Goal: Contribute content: Add original content to the website for others to see

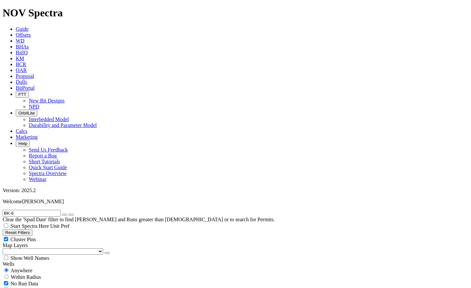
drag, startPoint x: 33, startPoint y: 29, endPoint x: 1, endPoint y: 15, distance: 35.4
type input "PLWD"
radio input "false"
radio input "true"
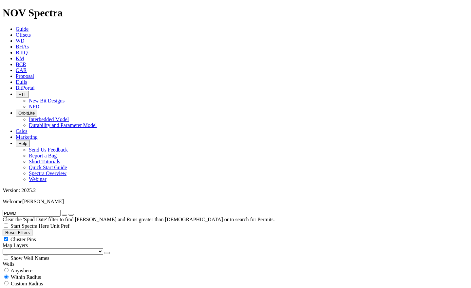
type input "PLWD"
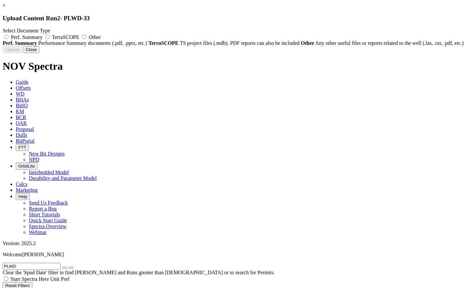
click at [101, 37] on label "Other" at bounding box center [91, 37] width 20 height 6
click at [87, 37] on input "Other" at bounding box center [84, 37] width 4 height 4
radio input "true"
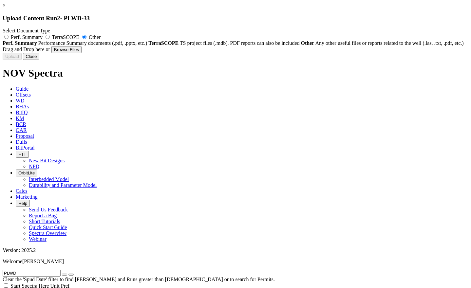
type input "PLWD-33_Bit Performance_8.5_SKC419D-A2B_SN_A280819_[DATE].pdf"
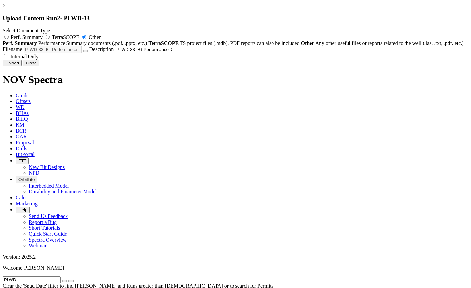
click at [39, 59] on span "Internal Only" at bounding box center [24, 57] width 28 height 6
click at [8, 58] on input "Internal Only" at bounding box center [6, 56] width 4 height 4
checkbox input "true"
click at [22, 67] on button "Upload" at bounding box center [12, 63] width 19 height 7
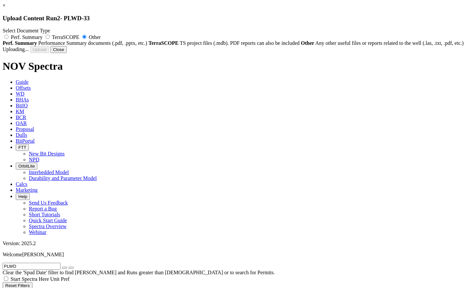
radio input "false"
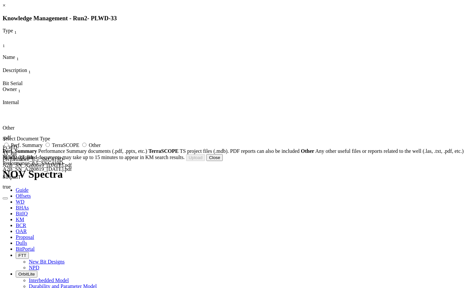
click at [223, 161] on button "Close" at bounding box center [214, 157] width 16 height 7
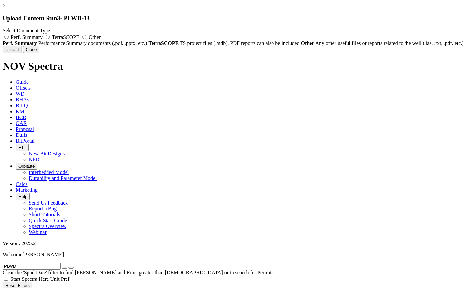
click at [101, 40] on span "Other" at bounding box center [95, 37] width 12 height 6
click at [87, 39] on input "Other" at bounding box center [84, 37] width 4 height 4
radio input "true"
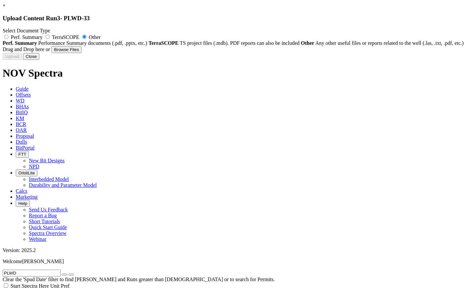
type input "PLWD-33_Bit Performance_8.5_SKC419D-A2B_SN_A280819_[DATE].pdf"
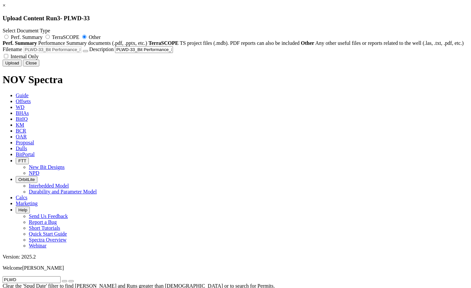
click at [39, 59] on span "Internal Only" at bounding box center [24, 57] width 28 height 6
click at [8, 58] on input "Internal Only" at bounding box center [6, 56] width 4 height 4
checkbox input "true"
click at [22, 67] on button "Upload" at bounding box center [12, 63] width 19 height 7
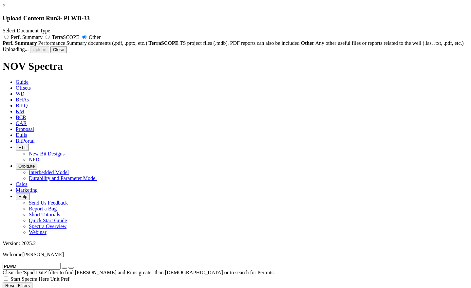
radio input "false"
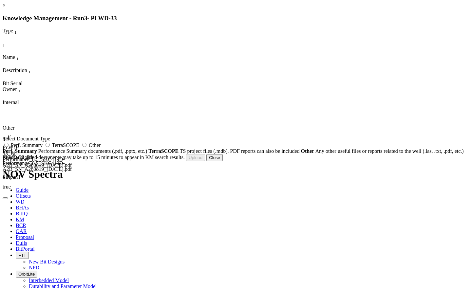
click at [223, 161] on button "Close" at bounding box center [214, 157] width 16 height 7
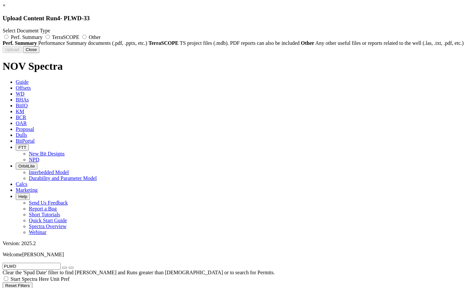
click at [101, 35] on span "Other" at bounding box center [95, 37] width 12 height 6
click at [87, 35] on input "Other" at bounding box center [84, 37] width 4 height 4
radio input "true"
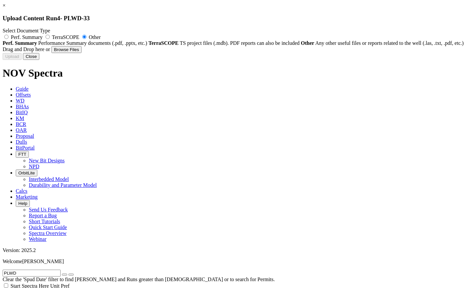
type input "PLWD-33_BHA#6_Bit Performance Report_6.125 in_PTTEP.pdf"
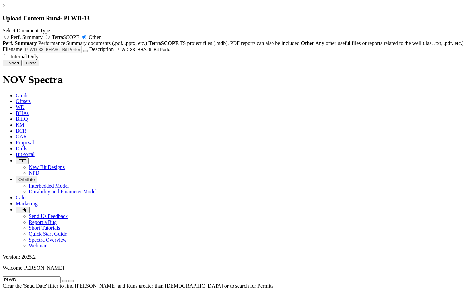
click at [39, 59] on span "Internal Only" at bounding box center [24, 57] width 28 height 6
click at [8, 58] on input "Internal Only" at bounding box center [6, 56] width 4 height 4
checkbox input "true"
click at [22, 67] on button "Upload" at bounding box center [12, 63] width 19 height 7
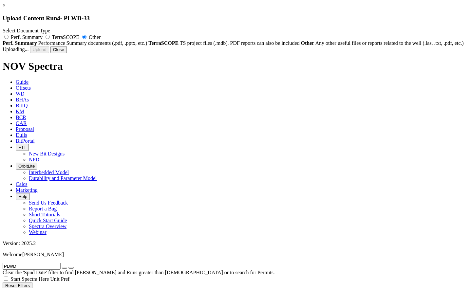
radio input "false"
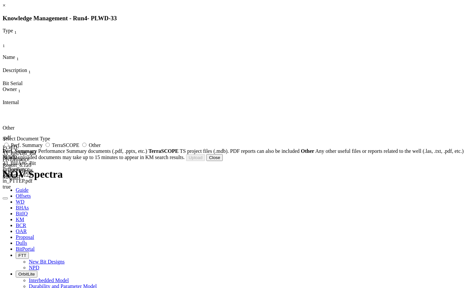
click at [223, 161] on button "Close" at bounding box center [214, 157] width 16 height 7
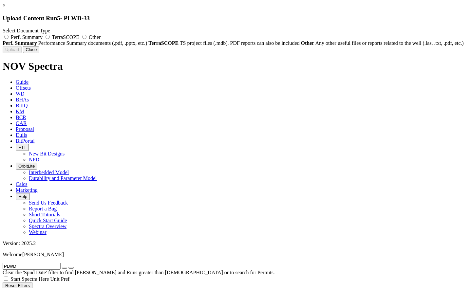
click at [101, 36] on span "Other" at bounding box center [95, 37] width 12 height 6
click at [87, 36] on input "Other" at bounding box center [84, 37] width 4 height 4
radio input "true"
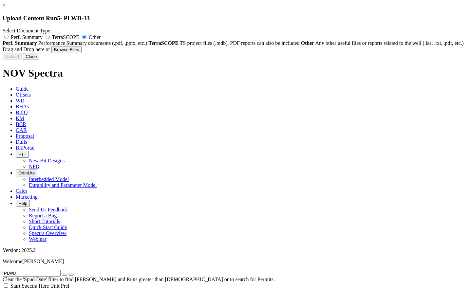
type input "PLWD-33_BHA#8 Bit Performance_Report_6.125in_PTTEP.pdf"
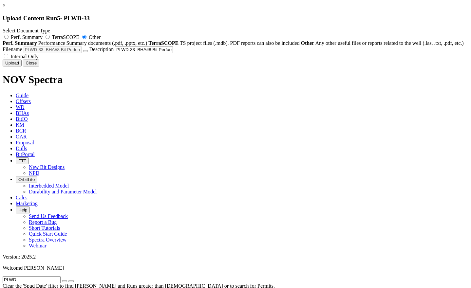
click at [39, 59] on span "Internal Only" at bounding box center [24, 57] width 28 height 6
click at [8, 58] on input "Internal Only" at bounding box center [6, 56] width 4 height 4
checkbox input "true"
click at [22, 67] on button "Upload" at bounding box center [12, 63] width 19 height 7
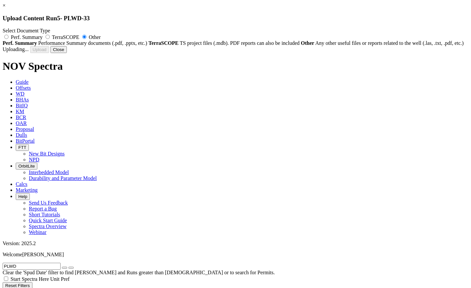
radio input "false"
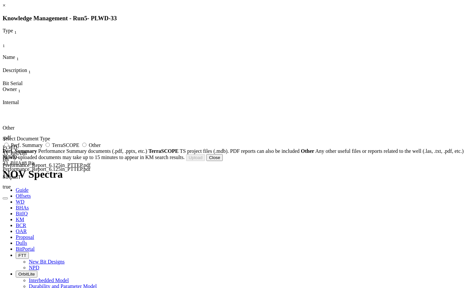
click at [223, 161] on button "Close" at bounding box center [214, 157] width 16 height 7
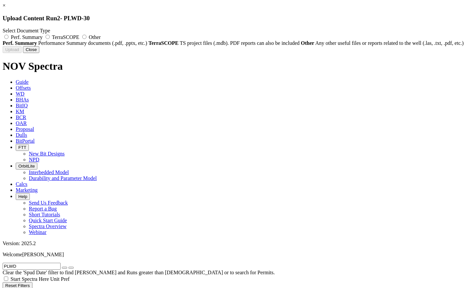
click at [101, 37] on span "Other" at bounding box center [95, 37] width 12 height 6
click at [87, 37] on input "Other" at bounding box center [84, 37] width 4 height 4
radio input "true"
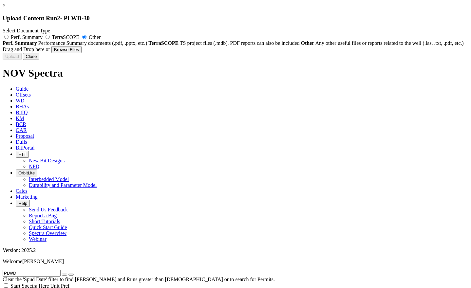
type input "PLWD-30_Bit Performance_8.5_Y419M_SN_QF7885_[DATE].pdf"
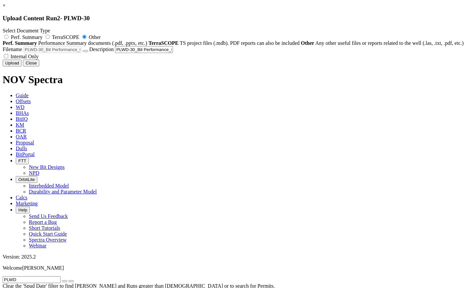
click at [39, 59] on span "Internal Only" at bounding box center [24, 57] width 28 height 6
click at [8, 58] on input "Internal Only" at bounding box center [6, 56] width 4 height 4
checkbox input "true"
click at [22, 67] on button "Upload" at bounding box center [12, 63] width 19 height 7
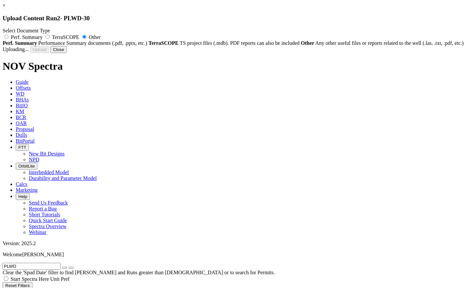
radio input "false"
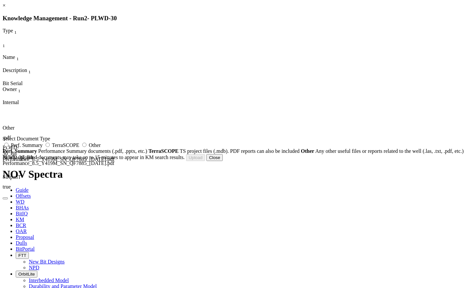
click at [223, 161] on button "Close" at bounding box center [214, 157] width 16 height 7
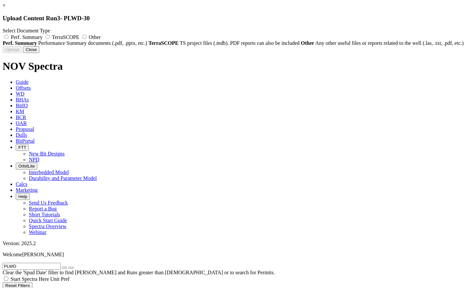
click at [101, 39] on span "Other" at bounding box center [95, 37] width 12 height 6
click at [87, 39] on input "Other" at bounding box center [84, 37] width 4 height 4
radio input "true"
click at [101, 39] on span "Other" at bounding box center [95, 37] width 12 height 6
click at [87, 39] on input "Other" at bounding box center [84, 37] width 4 height 4
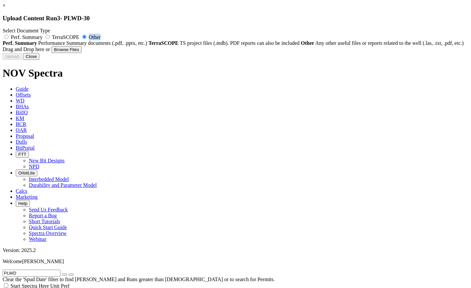
type input "PLWD-30_Bit Performance_6.125_X416_SN_QF6511_[DATE].pdf"
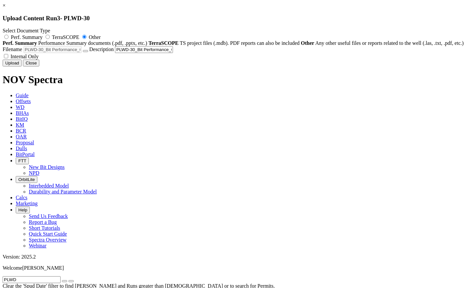
click at [39, 59] on span "Internal Only" at bounding box center [24, 57] width 28 height 6
click at [8, 58] on input "Internal Only" at bounding box center [6, 56] width 4 height 4
checkbox input "true"
click at [22, 67] on button "Upload" at bounding box center [12, 63] width 19 height 7
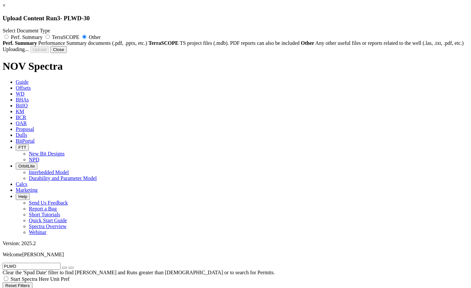
radio input "false"
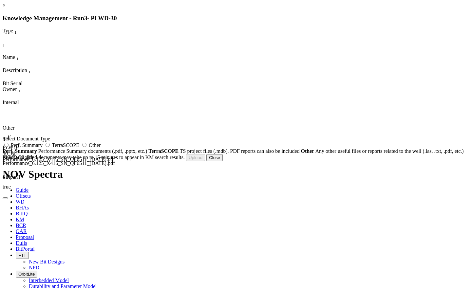
click at [223, 161] on button "Close" at bounding box center [214, 157] width 16 height 7
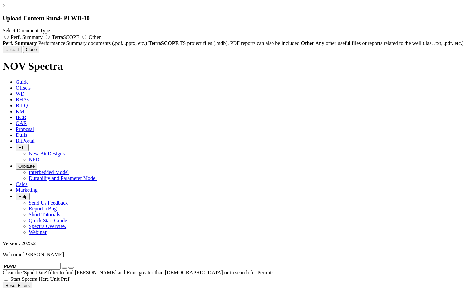
click at [101, 38] on label "Other" at bounding box center [91, 37] width 20 height 6
click at [87, 38] on input "Other" at bounding box center [84, 37] width 4 height 4
radio input "true"
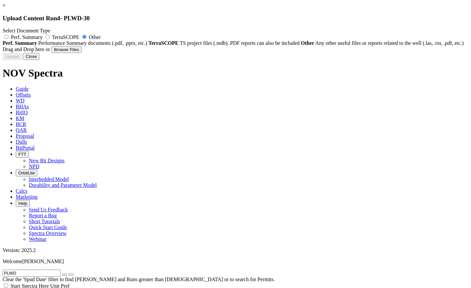
type input "PLWD-30_BHA#900_6.125in 5in AGS TC-LWD.pdf"
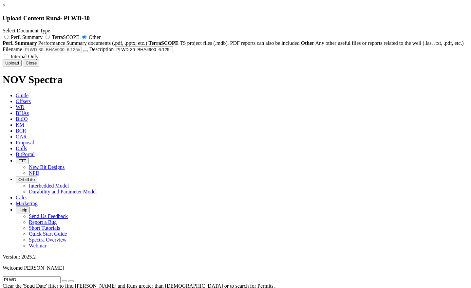
click at [39, 59] on span "Internal Only" at bounding box center [24, 57] width 28 height 6
click at [8, 58] on input "Internal Only" at bounding box center [6, 56] width 4 height 4
checkbox input "true"
click at [22, 67] on button "Upload" at bounding box center [12, 63] width 19 height 7
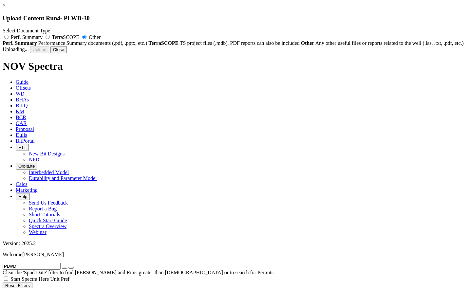
radio input "false"
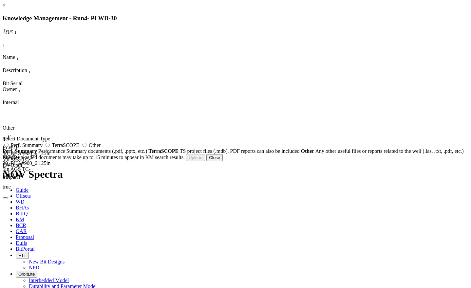
click at [223, 161] on button "Close" at bounding box center [214, 157] width 16 height 7
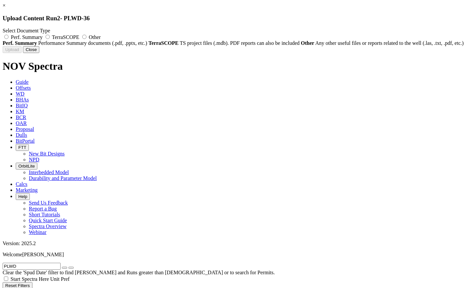
click at [101, 39] on label "Other" at bounding box center [91, 37] width 20 height 6
click at [87, 39] on input "Other" at bounding box center [84, 37] width 4 height 4
radio input "true"
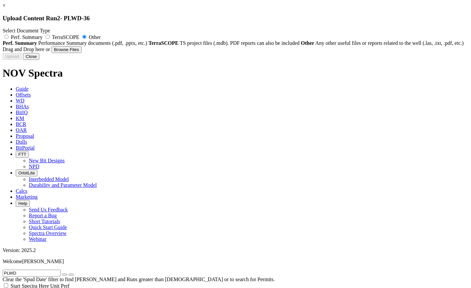
type input "PLWD-36_BHA#700 Bit Performanace Report_8.5 in_PTTEP.pdf"
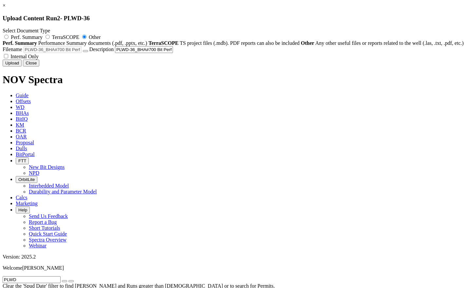
click at [39, 59] on span "Internal Only" at bounding box center [24, 57] width 28 height 6
click at [8, 58] on input "Internal Only" at bounding box center [6, 56] width 4 height 4
checkbox input "true"
click at [22, 67] on button "Upload" at bounding box center [12, 63] width 19 height 7
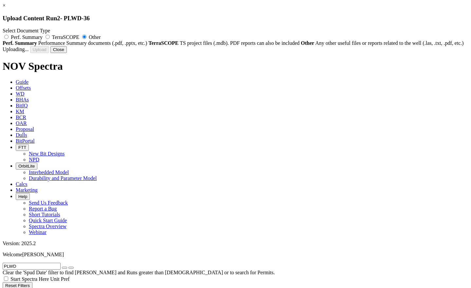
radio input "false"
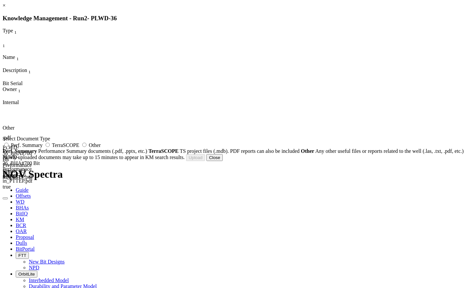
click at [223, 161] on button "Close" at bounding box center [214, 157] width 16 height 7
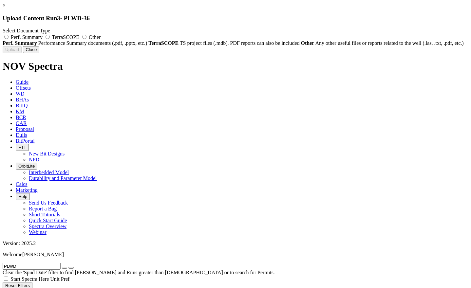
click at [101, 37] on span "Other" at bounding box center [95, 37] width 12 height 6
click at [87, 37] on input "Other" at bounding box center [84, 37] width 4 height 4
radio input "true"
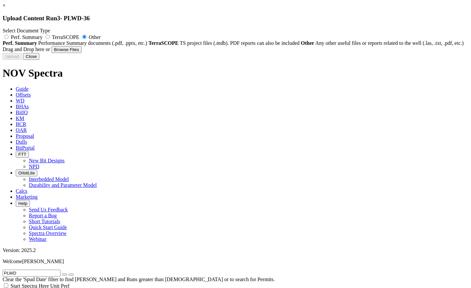
click at [328, 53] on div "Drag and Drop here or Browse Files Filename Description Internal Only" at bounding box center [236, 49] width 466 height 7
click at [39, 60] on button "Close" at bounding box center [31, 56] width 16 height 7
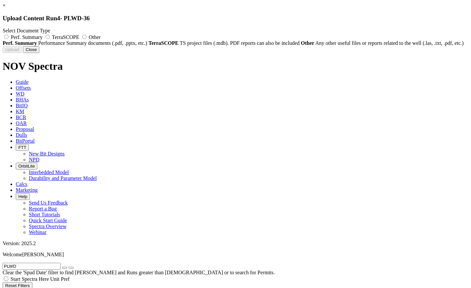
click at [101, 36] on label "Other" at bounding box center [91, 37] width 20 height 6
click at [87, 36] on input "Other" at bounding box center [84, 37] width 4 height 4
radio input "true"
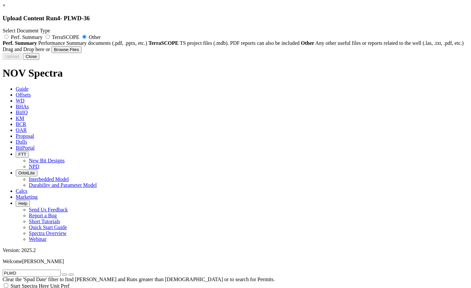
type input "PLWD-36_BHA#9_PTTEP Bit Performance Report.pdf"
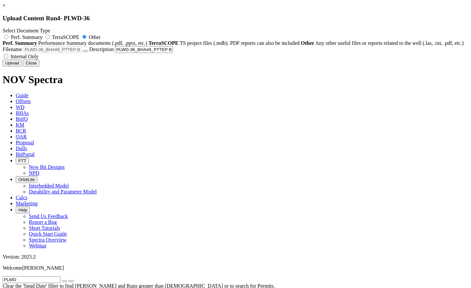
click at [39, 59] on label "Internal Only" at bounding box center [21, 57] width 36 height 6
click at [8, 58] on input "Internal Only" at bounding box center [6, 56] width 4 height 4
checkbox input "true"
click at [22, 67] on button "Upload" at bounding box center [12, 63] width 19 height 7
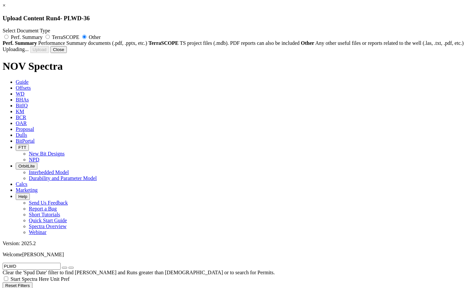
radio input "false"
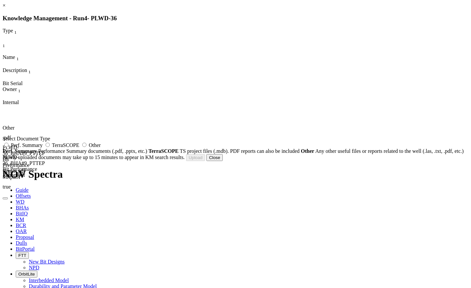
click at [223, 161] on button "Close" at bounding box center [214, 157] width 16 height 7
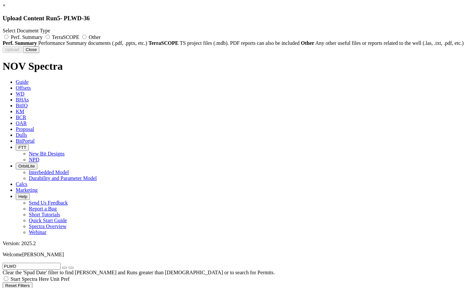
click at [101, 36] on label "Other" at bounding box center [91, 37] width 20 height 6
click at [87, 36] on input "Other" at bounding box center [84, 37] width 4 height 4
radio input "true"
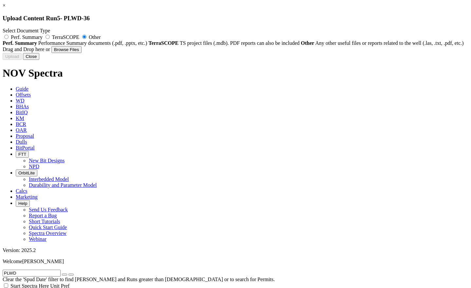
type input "PLWD-36_BHA#12 Bit Performance_Report_6.125in_PTTEP.pdf"
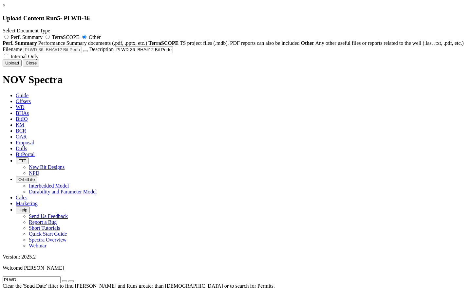
click at [39, 59] on span "Internal Only" at bounding box center [24, 57] width 28 height 6
click at [8, 58] on input "Internal Only" at bounding box center [6, 56] width 4 height 4
checkbox input "true"
click at [22, 67] on button "Upload" at bounding box center [12, 63] width 19 height 7
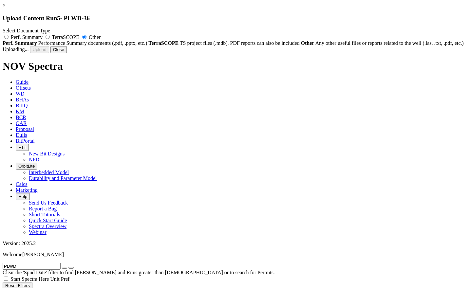
radio input "false"
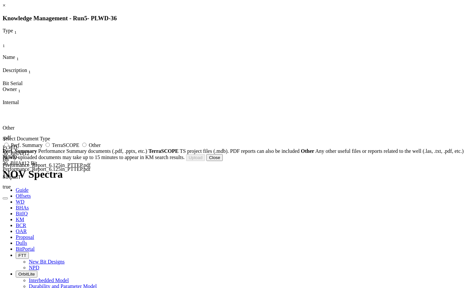
click at [223, 161] on button "Close" at bounding box center [214, 157] width 16 height 7
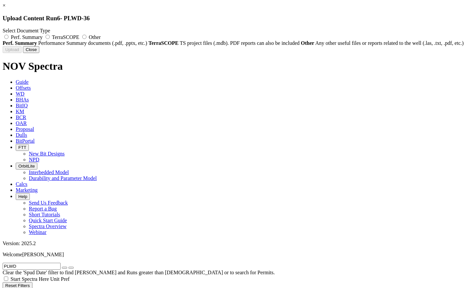
click at [101, 38] on label "Other" at bounding box center [91, 37] width 20 height 6
click at [87, 38] on input "Other" at bounding box center [84, 37] width 4 height 4
radio input "true"
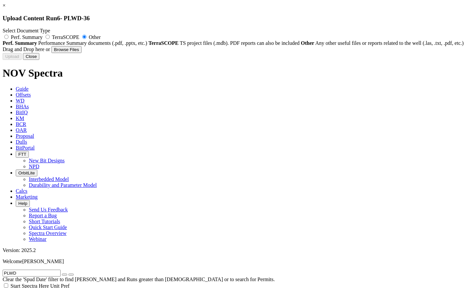
type input "PLWD-36_Bit Performance_6.125_TKC46-F1_SN_A292951_[DATE].pdf"
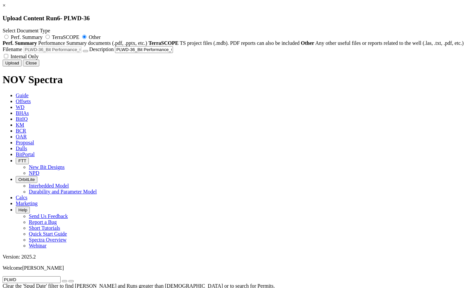
click at [39, 59] on label "Internal Only" at bounding box center [21, 57] width 36 height 6
click at [8, 58] on input "Internal Only" at bounding box center [6, 56] width 4 height 4
checkbox input "true"
click at [22, 67] on button "Upload" at bounding box center [12, 63] width 19 height 7
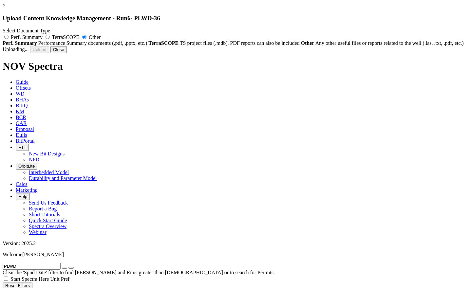
radio input "false"
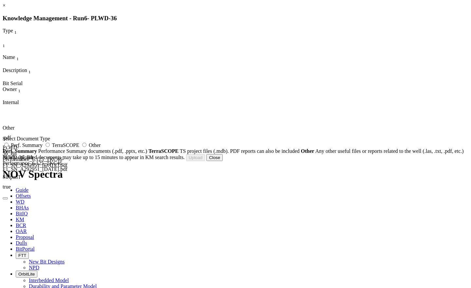
click at [223, 161] on button "Close" at bounding box center [214, 157] width 16 height 7
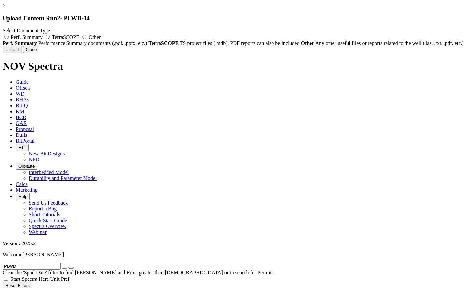
click at [101, 34] on label "Other" at bounding box center [91, 37] width 20 height 6
click at [87, 35] on input "Other" at bounding box center [84, 37] width 4 height 4
radio input "true"
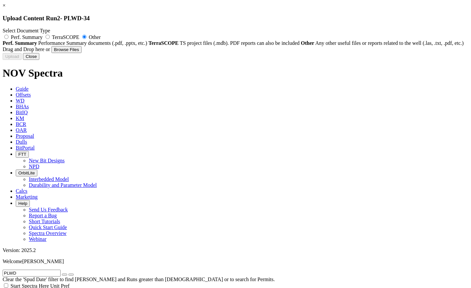
type input "PLWD-34_BHA#300 Bit Performance_Report_8.5in.xls"
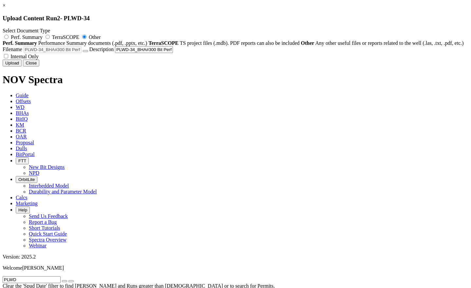
click at [39, 59] on span "Internal Only" at bounding box center [24, 57] width 28 height 6
click at [8, 58] on input "Internal Only" at bounding box center [6, 56] width 4 height 4
checkbox input "true"
click at [22, 67] on button "Upload" at bounding box center [12, 63] width 19 height 7
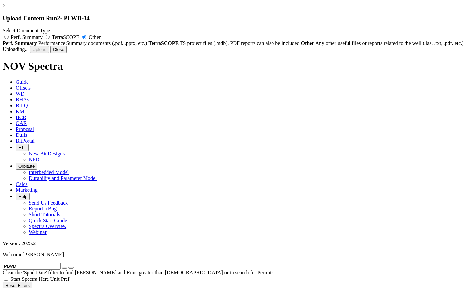
radio input "false"
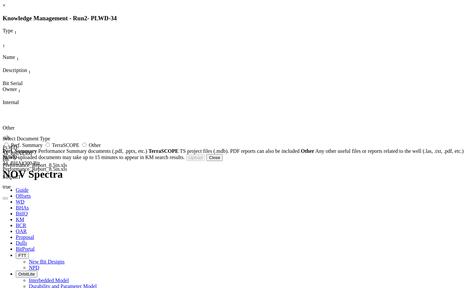
click at [223, 161] on button "Close" at bounding box center [214, 157] width 16 height 7
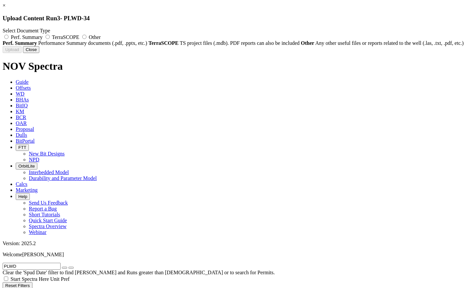
click at [101, 36] on span "Other" at bounding box center [95, 37] width 12 height 6
click at [87, 36] on input "Other" at bounding box center [84, 37] width 4 height 4
radio input "true"
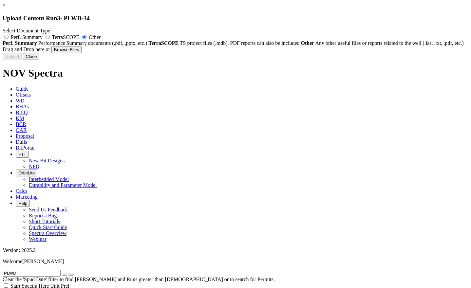
type input "PLWD-34_BHA#4_Clean out run Bit performance report_PTTEP_6.125 in..pdf"
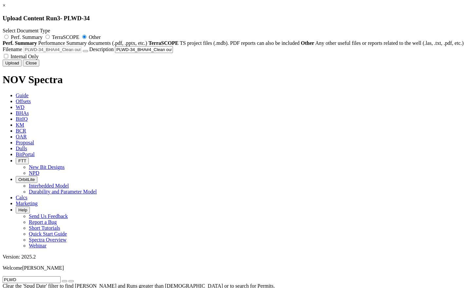
click at [39, 59] on span "Internal Only" at bounding box center [24, 57] width 28 height 6
click at [8, 58] on input "Internal Only" at bounding box center [6, 56] width 4 height 4
checkbox input "true"
click at [22, 67] on button "Upload" at bounding box center [12, 63] width 19 height 7
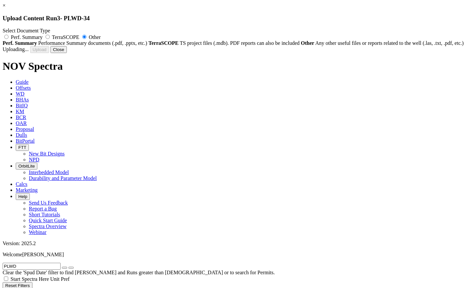
radio input "false"
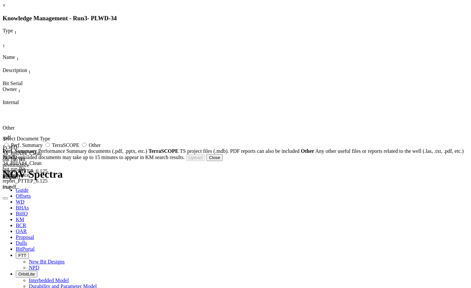
click at [223, 161] on button "Close" at bounding box center [214, 157] width 16 height 7
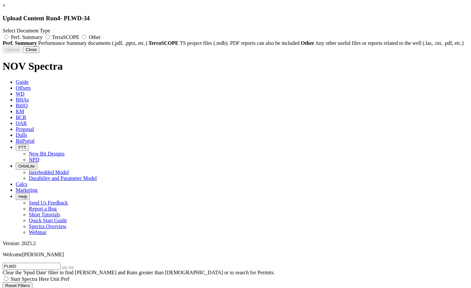
click at [101, 35] on span "Other" at bounding box center [95, 37] width 12 height 6
click at [87, 35] on input "Other" at bounding box center [84, 37] width 4 height 4
radio input "true"
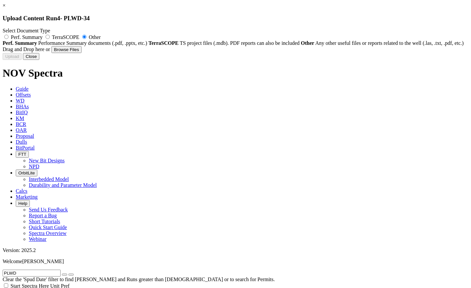
type input "PLWD-34_Bit Performance_6.125_DSH416S-C3_SN_267955_[DATE].pdf"
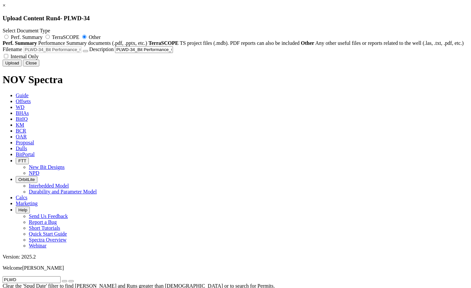
click at [39, 59] on span "Internal Only" at bounding box center [24, 57] width 28 height 6
click at [8, 58] on input "Internal Only" at bounding box center [6, 56] width 4 height 4
checkbox input "true"
click at [22, 67] on button "Upload" at bounding box center [12, 63] width 19 height 7
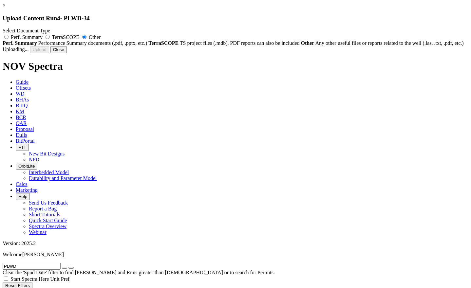
radio input "false"
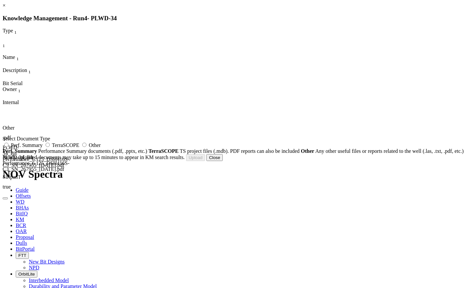
click at [223, 161] on button "Close" at bounding box center [214, 157] width 16 height 7
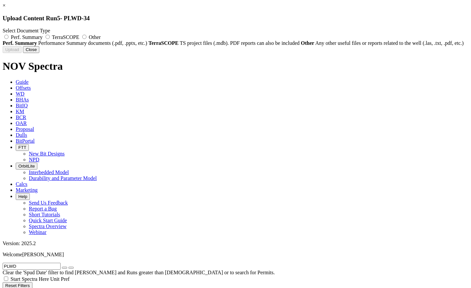
click at [39, 53] on button "Close" at bounding box center [31, 49] width 16 height 7
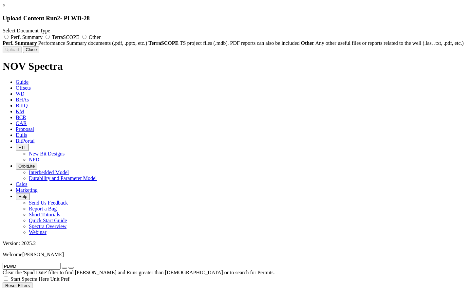
click at [101, 35] on label "Other" at bounding box center [91, 37] width 20 height 6
click at [87, 35] on input "Other" at bounding box center [84, 37] width 4 height 4
radio input "true"
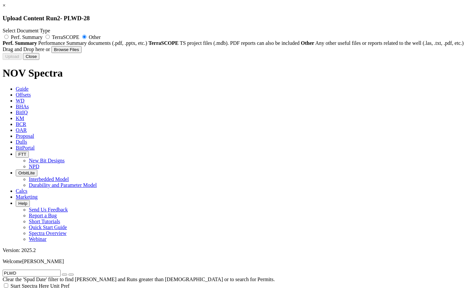
type input "PLWD-28_Bit Performance_8.5_Y419M_SN_QF7884_[DATE].pdf"
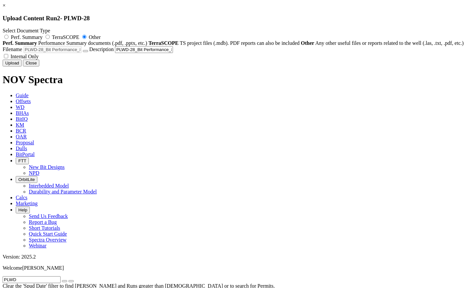
click at [39, 59] on label "Internal Only" at bounding box center [21, 57] width 36 height 6
click at [8, 58] on input "Internal Only" at bounding box center [6, 56] width 4 height 4
checkbox input "true"
click at [22, 67] on button "Upload" at bounding box center [12, 63] width 19 height 7
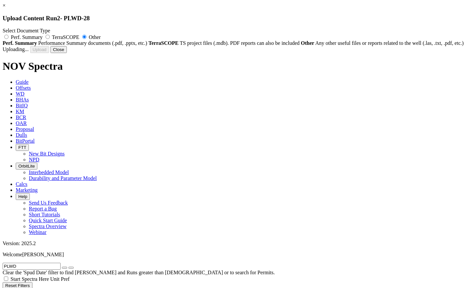
radio input "false"
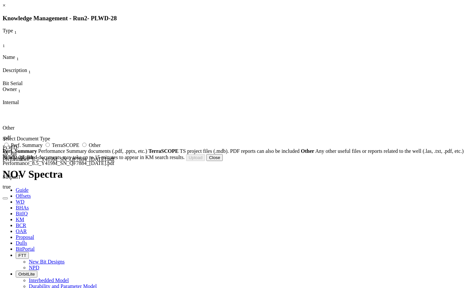
click at [223, 161] on button "Close" at bounding box center [214, 157] width 16 height 7
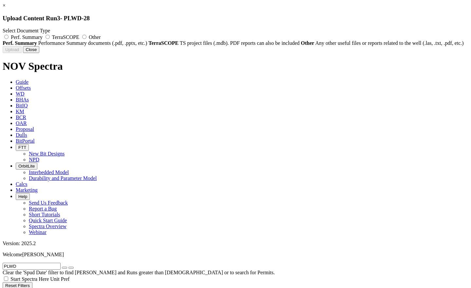
click at [101, 39] on span "Other" at bounding box center [95, 37] width 12 height 6
click at [87, 39] on input "Other" at bounding box center [84, 37] width 4 height 4
radio input "true"
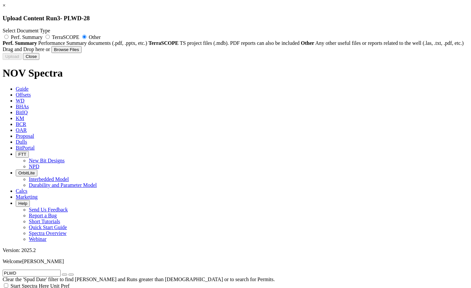
type input "PLWD-28_Bit Performance_6.125_TKC46-F1_SN_F288281_[DATE].pdf"
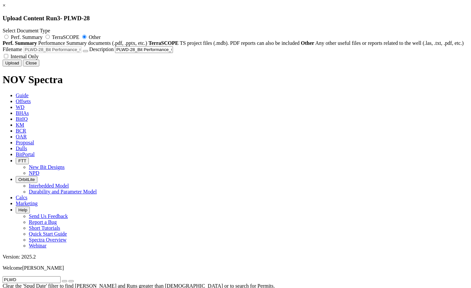
click at [39, 59] on span "Internal Only" at bounding box center [24, 57] width 28 height 6
click at [8, 58] on input "Internal Only" at bounding box center [6, 56] width 4 height 4
checkbox input "true"
click at [22, 67] on button "Upload" at bounding box center [12, 63] width 19 height 7
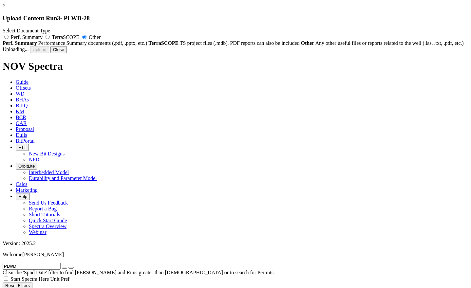
radio input "false"
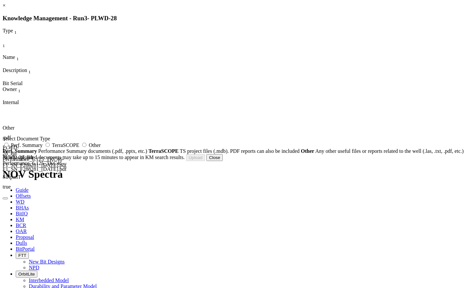
click at [223, 161] on button "Close" at bounding box center [214, 157] width 16 height 7
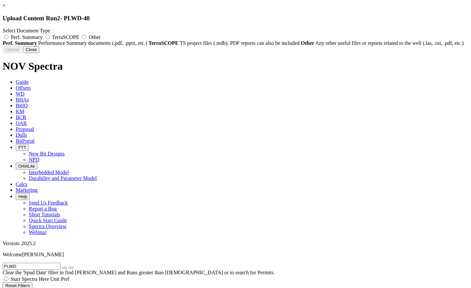
click at [101, 37] on label "Other" at bounding box center [91, 37] width 20 height 6
click at [87, 37] on input "Other" at bounding box center [84, 37] width 4 height 4
radio input "true"
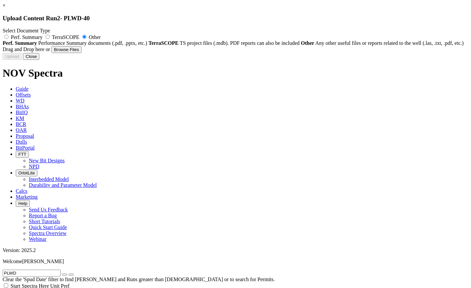
type input "PLWD-40_BHA#600 Bit Performance_Report_8.5in.xls"
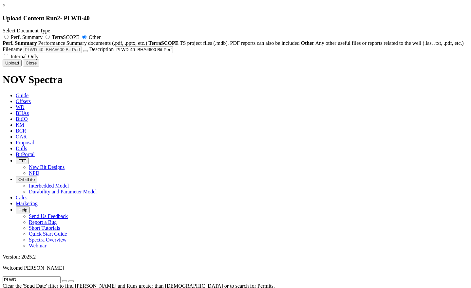
click at [39, 59] on label "Internal Only" at bounding box center [21, 57] width 36 height 6
click at [8, 58] on input "Internal Only" at bounding box center [6, 56] width 4 height 4
checkbox input "true"
click at [22, 67] on button "Upload" at bounding box center [12, 63] width 19 height 7
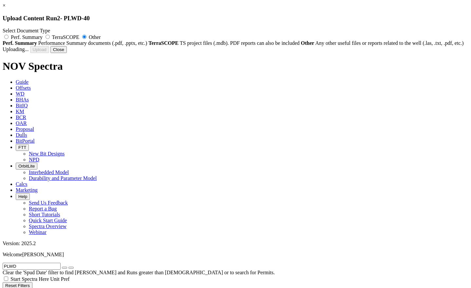
radio input "false"
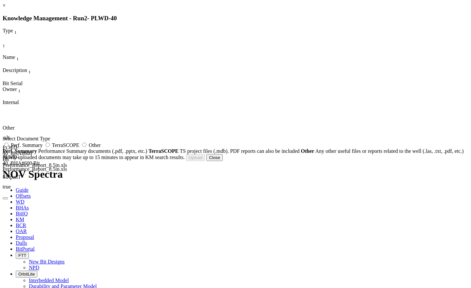
click at [223, 161] on button "Close" at bounding box center [214, 157] width 16 height 7
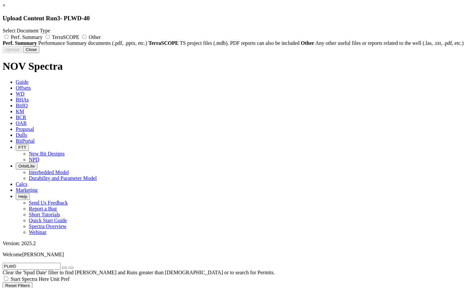
click at [101, 38] on label "Other" at bounding box center [91, 37] width 20 height 6
click at [87, 38] on input "Other" at bounding box center [84, 37] width 4 height 4
radio input "true"
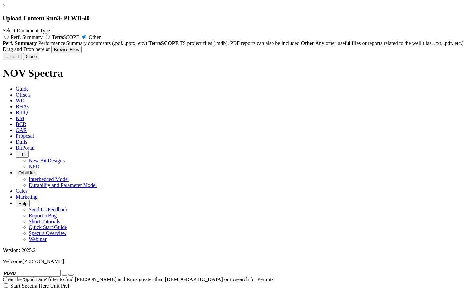
type input "PLWD-40_BHA#700 Bit Performance_Report_6.125in.xls"
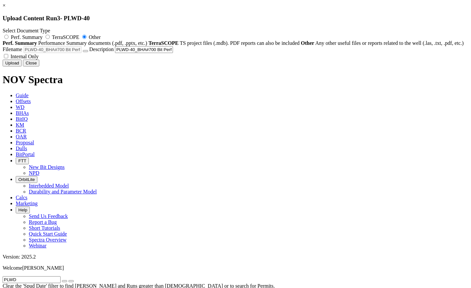
click at [39, 59] on span "Internal Only" at bounding box center [24, 57] width 28 height 6
click at [8, 58] on input "Internal Only" at bounding box center [6, 56] width 4 height 4
checkbox input "true"
click at [22, 67] on button "Upload" at bounding box center [12, 63] width 19 height 7
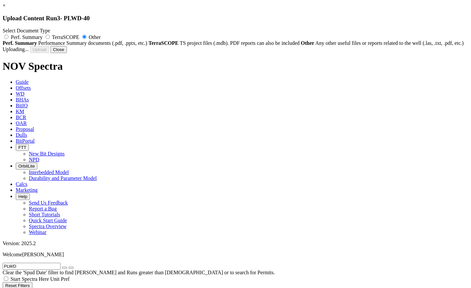
radio input "false"
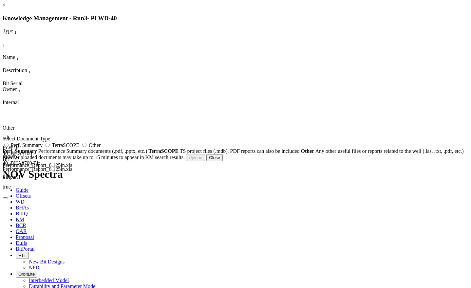
click at [223, 161] on button "Close" at bounding box center [214, 157] width 16 height 7
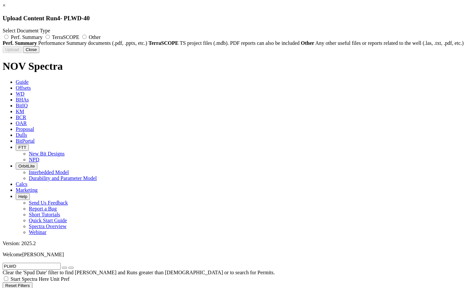
click at [465, 53] on div "× Upload Content Run 4 - PLWD-40 Select Document Type Perf. Summary TerraSCOPE …" at bounding box center [236, 28] width 466 height 50
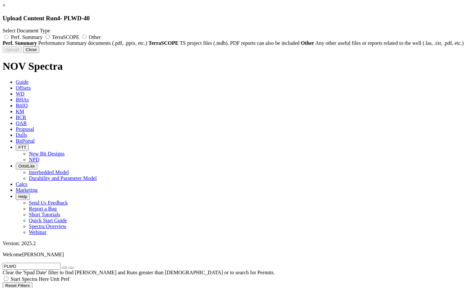
click at [101, 36] on span "Other" at bounding box center [95, 37] width 12 height 6
click at [87, 36] on input "Other" at bounding box center [84, 37] width 4 height 4
radio input "true"
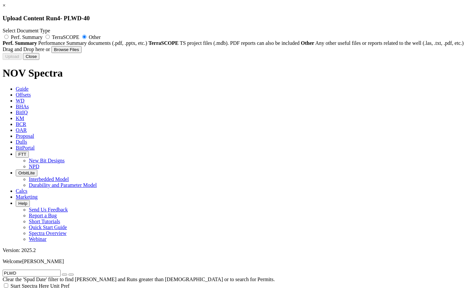
type input "PLWD-40_BHA#800 Bit Performance_Report_6.125in.xls"
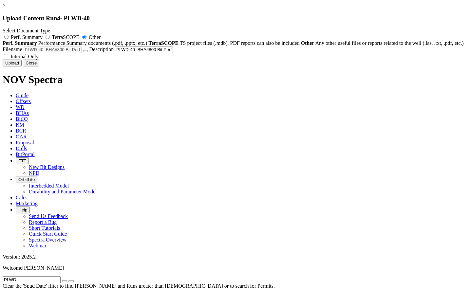
click at [39, 59] on span "Internal Only" at bounding box center [24, 57] width 28 height 6
click at [8, 58] on input "Internal Only" at bounding box center [6, 56] width 4 height 4
checkbox input "true"
click at [22, 67] on button "Upload" at bounding box center [12, 63] width 19 height 7
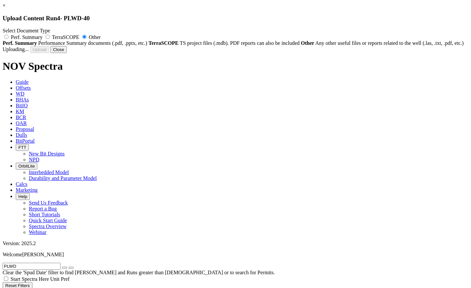
radio input "false"
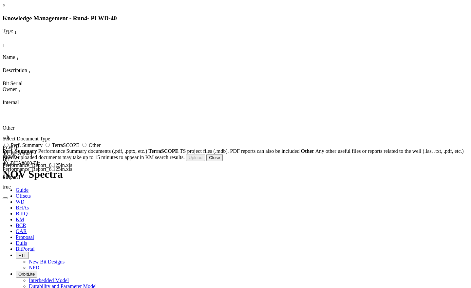
click at [223, 161] on button "Close" at bounding box center [214, 157] width 16 height 7
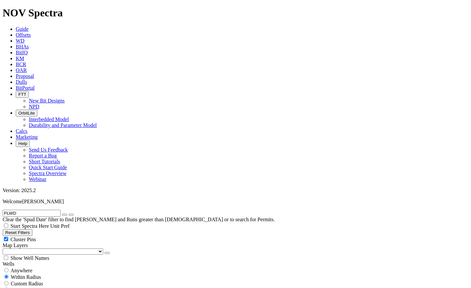
click at [29, 210] on input "PLWD" at bounding box center [32, 213] width 58 height 7
type input "PLWC"
click at [68, 214] on button "submit" at bounding box center [70, 215] width 5 height 2
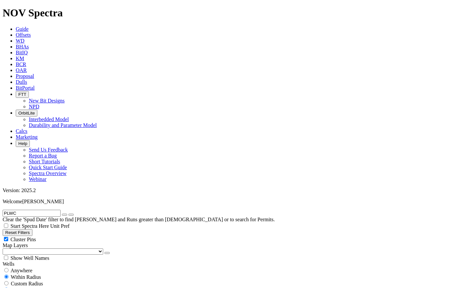
click at [24, 268] on span "Anywhere" at bounding box center [21, 271] width 22 height 6
radio input "true"
radio input "false"
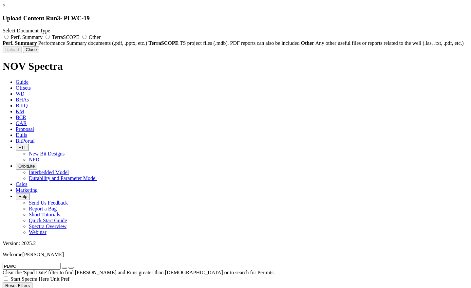
click at [101, 38] on span "Other" at bounding box center [95, 37] width 12 height 6
click at [87, 38] on input "Other" at bounding box center [84, 37] width 4 height 4
radio input "true"
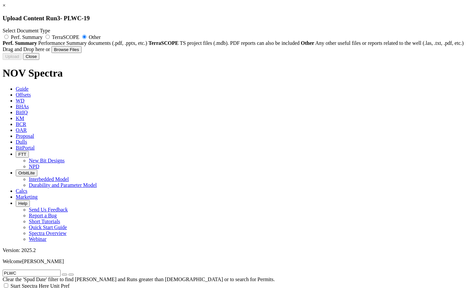
type input "PLWC-19_ST_BHA#3_8.5 Bit performanace.pdf"
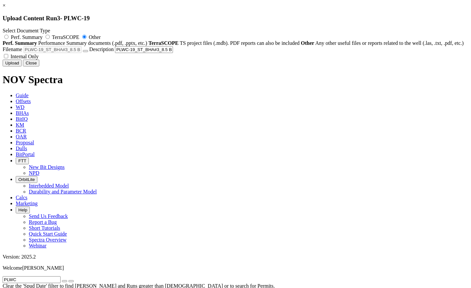
click at [39, 59] on span "Internal Only" at bounding box center [24, 57] width 28 height 6
click at [8, 58] on input "Internal Only" at bounding box center [6, 56] width 4 height 4
checkbox input "true"
click at [22, 67] on button "Upload" at bounding box center [12, 63] width 19 height 7
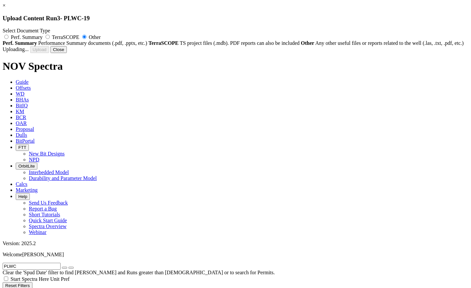
radio input "false"
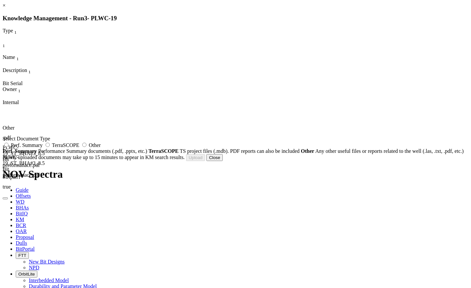
click at [223, 161] on button "Close" at bounding box center [214, 157] width 16 height 7
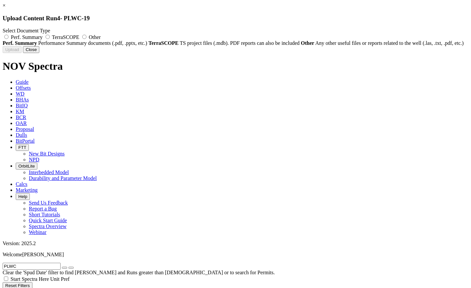
click at [101, 36] on span "Other" at bounding box center [95, 37] width 12 height 6
click at [87, 36] on input "Other" at bounding box center [84, 37] width 4 height 4
radio input "true"
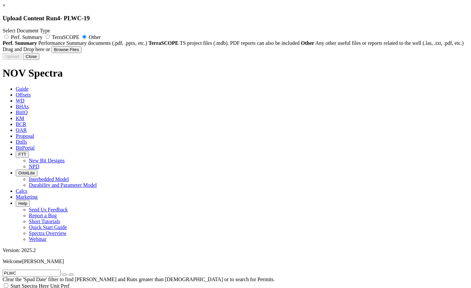
type input "PLWC-19_ST2_Bit Performance_8.5_Y419_SN_JV6423_[DATE].pdf"
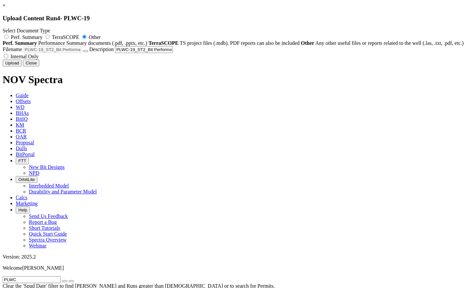
click at [39, 59] on span "Internal Only" at bounding box center [24, 57] width 28 height 6
click at [8, 58] on input "Internal Only" at bounding box center [6, 56] width 4 height 4
checkbox input "true"
click at [22, 67] on button "Upload" at bounding box center [12, 63] width 19 height 7
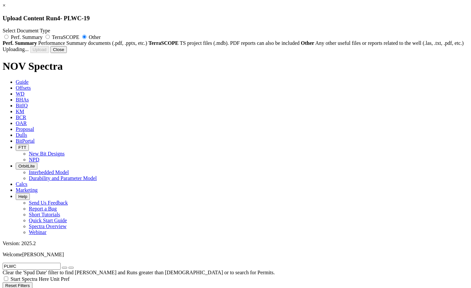
radio input "false"
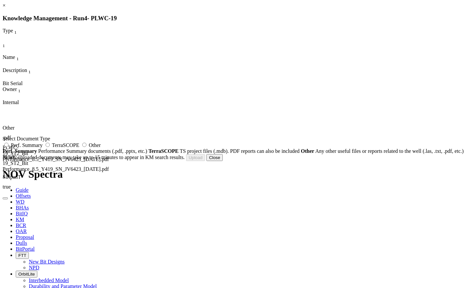
click at [223, 161] on button "Close" at bounding box center [214, 157] width 16 height 7
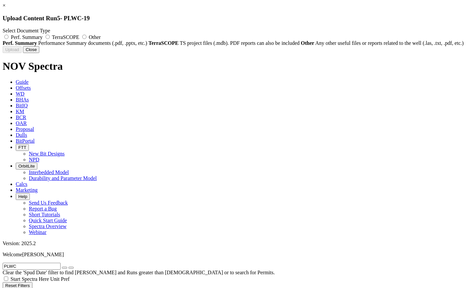
click at [101, 37] on label "Other" at bounding box center [91, 37] width 20 height 6
click at [87, 37] on input "Other" at bounding box center [84, 37] width 4 height 4
radio input "true"
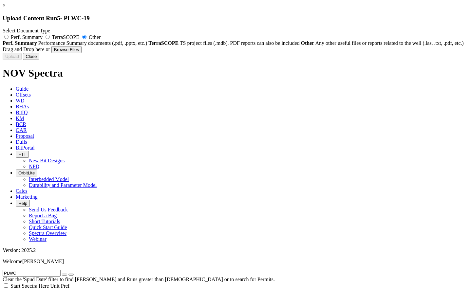
type input "PLWC-19_ST2_Bit Performance_6.125_TKC46-F1_SN_F291470_[DATE].pdf"
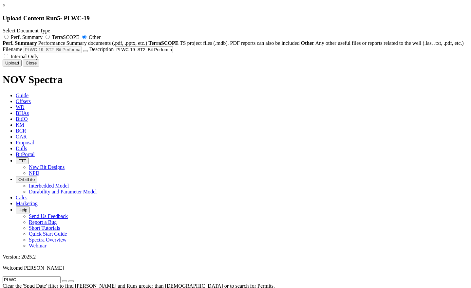
click at [39, 59] on span "Internal Only" at bounding box center [24, 57] width 28 height 6
click at [8, 58] on input "Internal Only" at bounding box center [6, 56] width 4 height 4
checkbox input "true"
click at [22, 67] on button "Upload" at bounding box center [12, 63] width 19 height 7
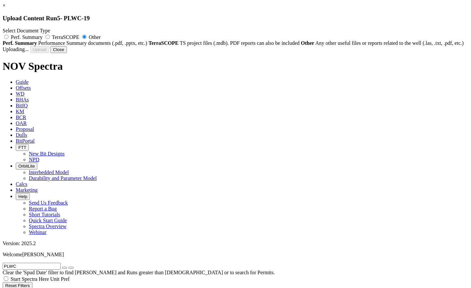
radio input "false"
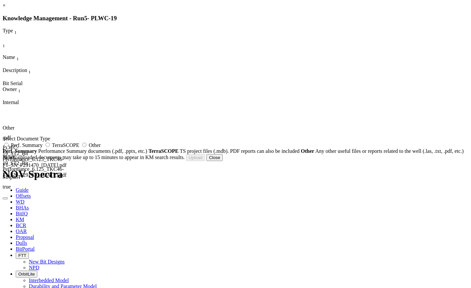
click at [223, 161] on button "Close" at bounding box center [214, 157] width 16 height 7
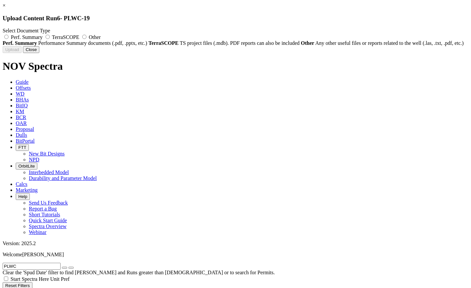
click at [101, 36] on span "Other" at bounding box center [95, 37] width 12 height 6
click at [87, 36] on input "Other" at bounding box center [84, 37] width 4 height 4
radio input "true"
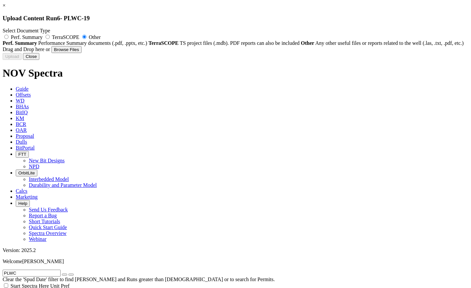
type input "PLWC-19_ST2_Bit Performance_6.125_TKC46-F1_SN_F291470_[DATE].pdf"
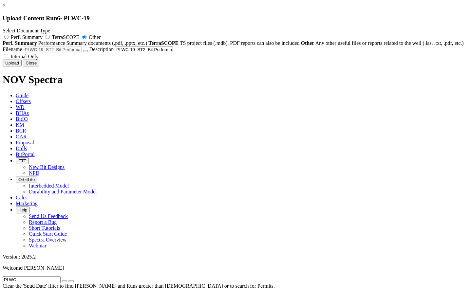
click at [39, 59] on span "Internal Only" at bounding box center [24, 57] width 28 height 6
click at [8, 58] on input "Internal Only" at bounding box center [6, 56] width 4 height 4
checkbox input "true"
click at [22, 67] on button "Upload" at bounding box center [12, 63] width 19 height 7
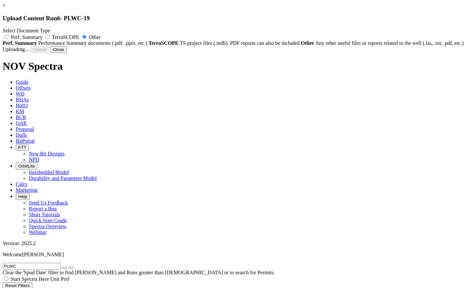
radio input "false"
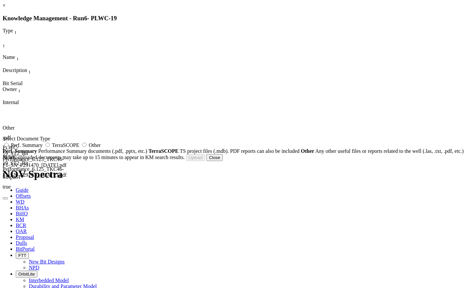
click at [223, 161] on button "Close" at bounding box center [214, 157] width 16 height 7
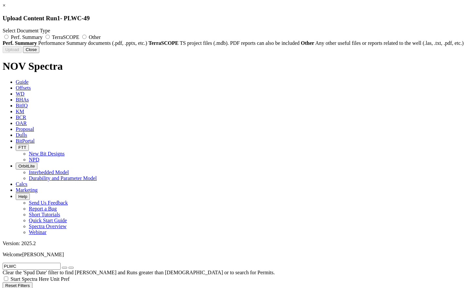
click at [101, 37] on label "Other" at bounding box center [91, 37] width 20 height 6
click at [87, 37] on input "Other" at bounding box center [84, 37] width 4 height 4
radio input "true"
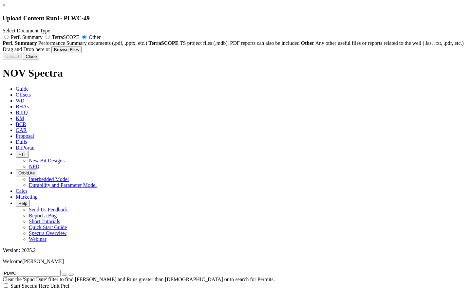
type input "PLWC-49_Bit Performance_8.5_SKC419D-A2B_SN_A280818_[DATE].pdf"
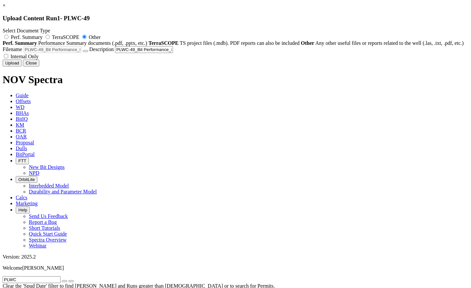
click at [39, 59] on span "Internal Only" at bounding box center [24, 57] width 28 height 6
click at [8, 58] on input "Internal Only" at bounding box center [6, 56] width 4 height 4
checkbox input "true"
click at [22, 67] on button "Upload" at bounding box center [12, 63] width 19 height 7
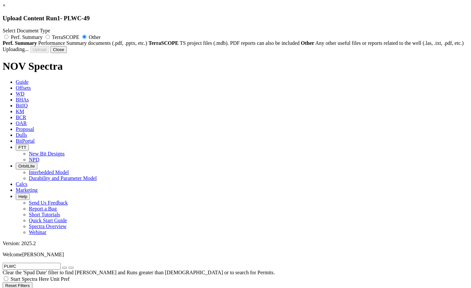
radio input "false"
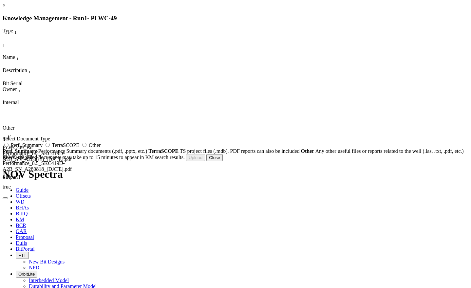
click at [223, 161] on button "Close" at bounding box center [214, 157] width 16 height 7
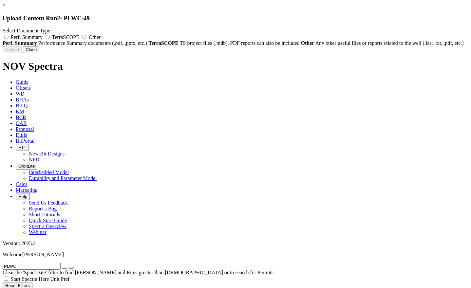
click at [101, 35] on span "Other" at bounding box center [95, 37] width 12 height 6
click at [87, 35] on input "Other" at bounding box center [84, 37] width 4 height 4
radio input "true"
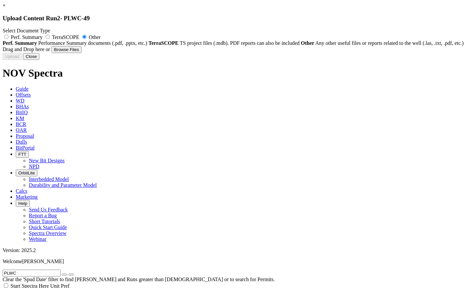
type input "PLWC-49 Bit#3_Performance report_PTTEP..pdf"
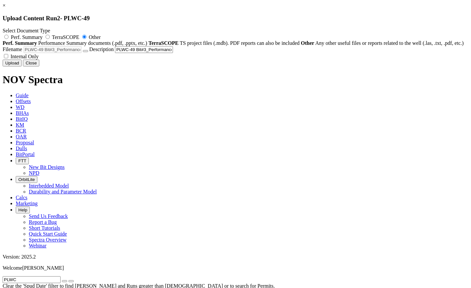
click at [39, 59] on span "Internal Only" at bounding box center [24, 57] width 28 height 6
click at [8, 58] on input "Internal Only" at bounding box center [6, 56] width 4 height 4
checkbox input "true"
click at [22, 67] on button "Upload" at bounding box center [12, 63] width 19 height 7
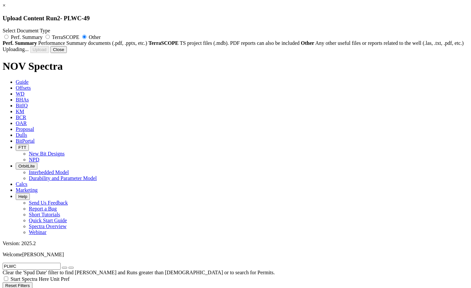
radio input "false"
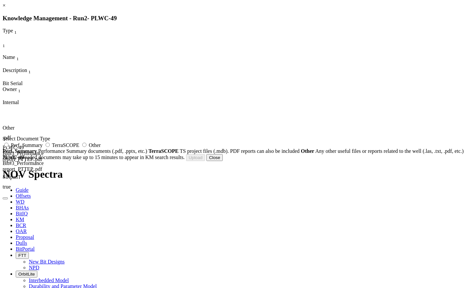
click at [223, 161] on button "Close" at bounding box center [214, 157] width 16 height 7
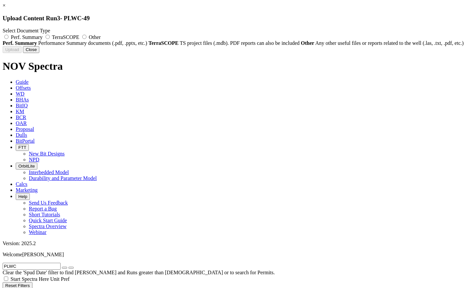
click at [101, 38] on span "Other" at bounding box center [95, 37] width 12 height 6
click at [87, 38] on input "Other" at bounding box center [84, 37] width 4 height 4
radio input "true"
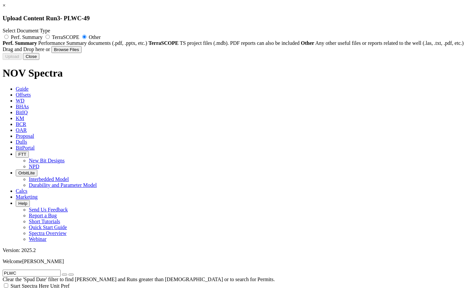
type input "PLWC-49_Bit#4 Performance report.pdf"
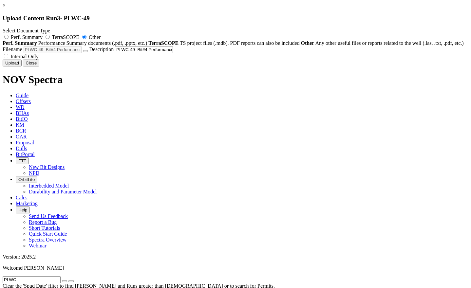
click at [39, 59] on label "Internal Only" at bounding box center [21, 57] width 36 height 6
click at [8, 58] on input "Internal Only" at bounding box center [6, 56] width 4 height 4
checkbox input "true"
click at [22, 67] on button "Upload" at bounding box center [12, 63] width 19 height 7
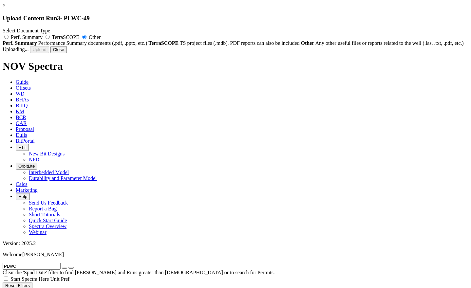
radio input "false"
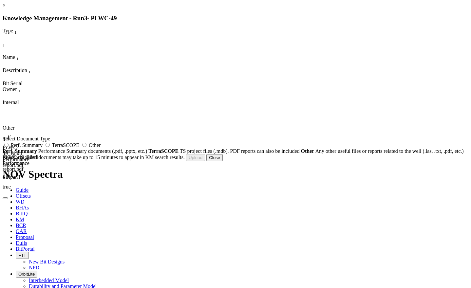
click at [223, 161] on button "Close" at bounding box center [214, 157] width 16 height 7
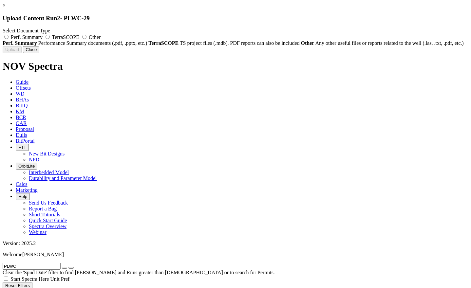
click at [101, 40] on span "Other" at bounding box center [95, 37] width 12 height 6
click at [87, 39] on input "Other" at bounding box center [84, 37] width 4 height 4
radio input "true"
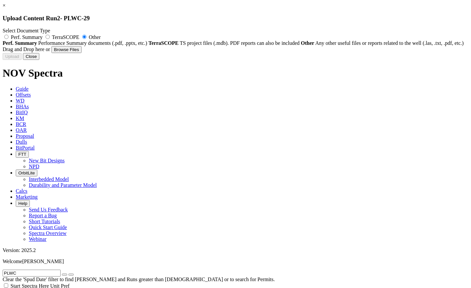
type input "PLWC-29_Bit Performance_6.125_DSH416SC3_SN_A293426_[DATE].pdf"
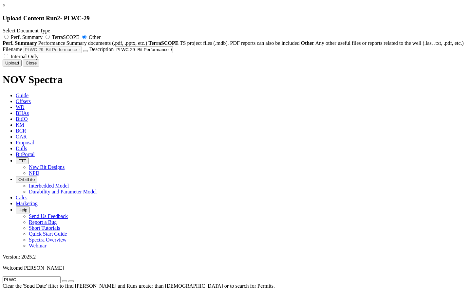
click at [39, 59] on span "Internal Only" at bounding box center [24, 57] width 28 height 6
click at [8, 58] on input "Internal Only" at bounding box center [6, 56] width 4 height 4
checkbox input "true"
click at [22, 67] on button "Upload" at bounding box center [12, 63] width 19 height 7
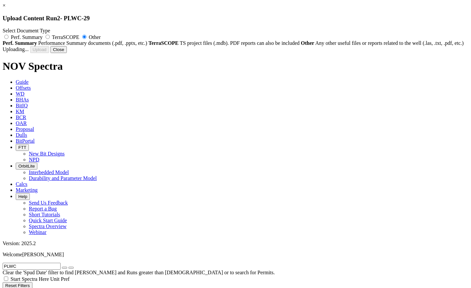
radio input "false"
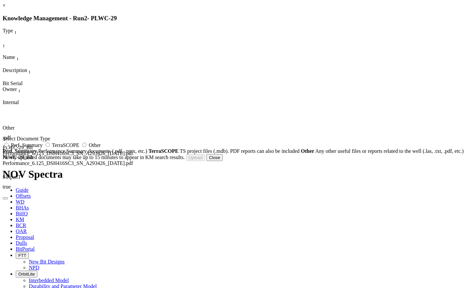
click at [223, 161] on button "Close" at bounding box center [214, 157] width 16 height 7
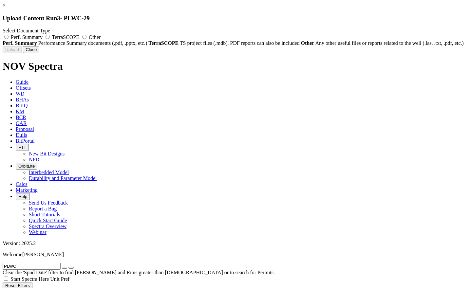
click at [101, 37] on span "Other" at bounding box center [95, 37] width 12 height 6
click at [87, 37] on input "Other" at bounding box center [84, 37] width 4 height 4
radio input "true"
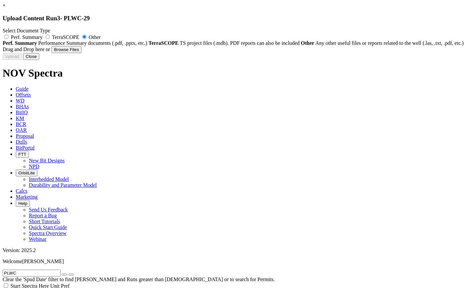
type input "PLWC-29_Bit Performance_6.125_D504S_SN_5335958_[DATE].pdf"
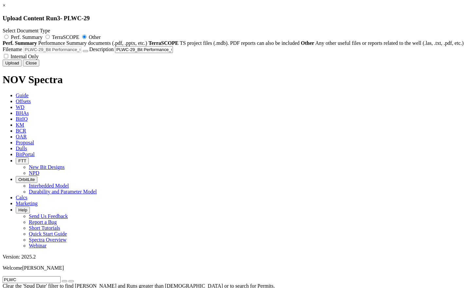
click at [39, 59] on span "Internal Only" at bounding box center [24, 57] width 28 height 6
click at [8, 58] on input "Internal Only" at bounding box center [6, 56] width 4 height 4
checkbox input "true"
click at [22, 67] on button "Upload" at bounding box center [12, 63] width 19 height 7
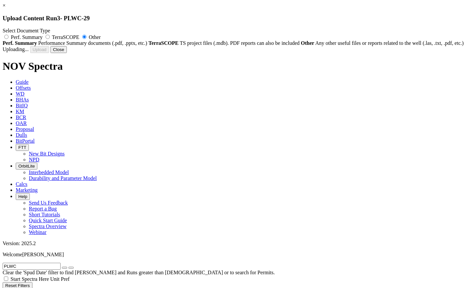
radio input "false"
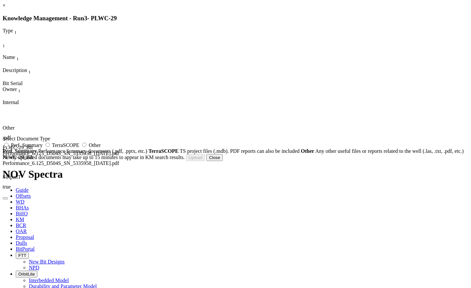
click at [223, 161] on button "Close" at bounding box center [214, 157] width 16 height 7
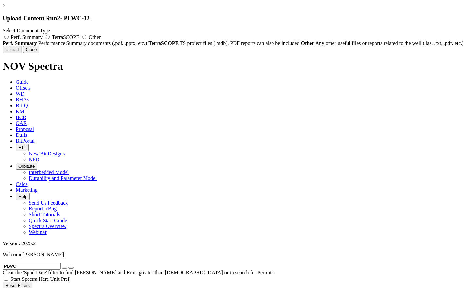
click at [101, 37] on span "Other" at bounding box center [95, 37] width 12 height 6
click at [87, 37] on input "Other" at bounding box center [84, 37] width 4 height 4
radio input "true"
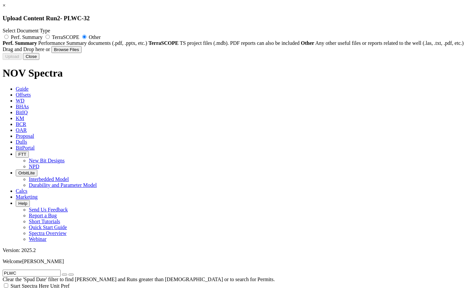
type input "PLWC-32_Bit Performance_8.5_DSFX419M-I1_SN_291820_[DATE].pdf"
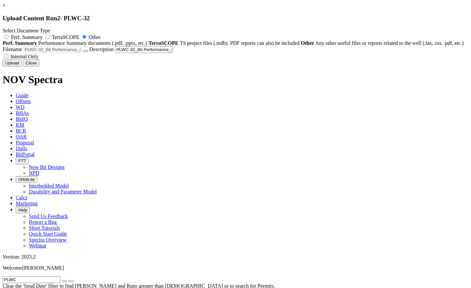
click at [39, 59] on label "Internal Only" at bounding box center [21, 57] width 36 height 6
click at [8, 58] on input "Internal Only" at bounding box center [6, 56] width 4 height 4
checkbox input "true"
click at [22, 67] on button "Upload" at bounding box center [12, 63] width 19 height 7
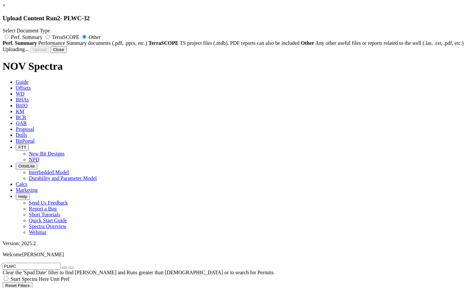
radio input "false"
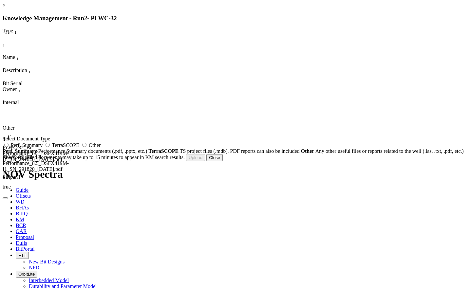
click at [223, 161] on button "Close" at bounding box center [214, 157] width 16 height 7
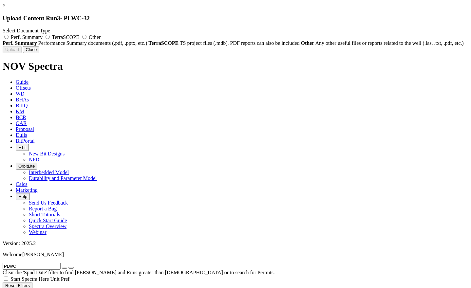
click at [101, 36] on span "Other" at bounding box center [95, 37] width 12 height 6
click at [87, 36] on input "Other" at bounding box center [84, 37] width 4 height 4
radio input "true"
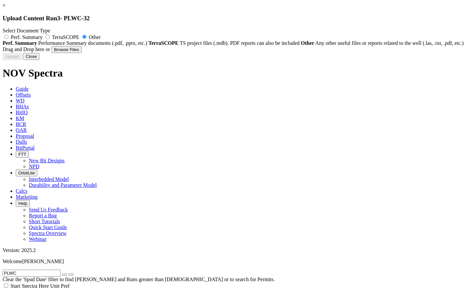
type input "PLWC-32_Bit#8 Performance report.pdf"
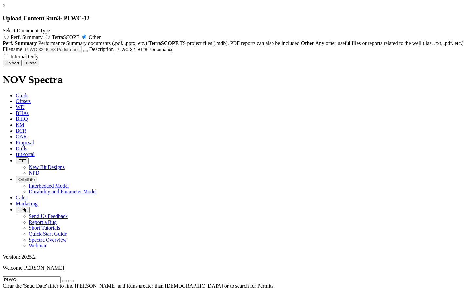
click at [39, 59] on span "Internal Only" at bounding box center [24, 57] width 28 height 6
click at [8, 58] on input "Internal Only" at bounding box center [6, 56] width 4 height 4
checkbox input "true"
click at [22, 67] on button "Upload" at bounding box center [12, 63] width 19 height 7
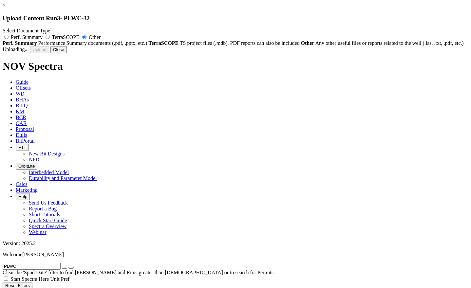
radio input "false"
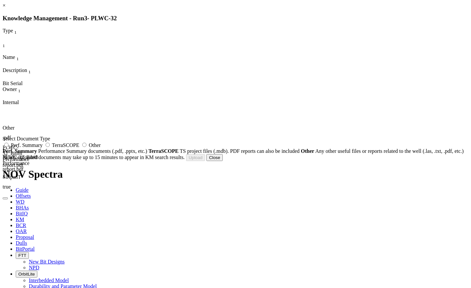
click at [223, 161] on button "Close" at bounding box center [214, 157] width 16 height 7
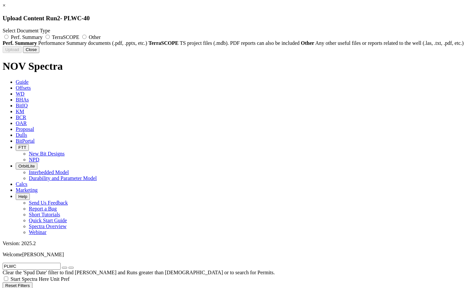
click at [101, 38] on label "Other" at bounding box center [91, 37] width 20 height 6
click at [87, 38] on input "Other" at bounding box center [84, 37] width 4 height 4
radio input "true"
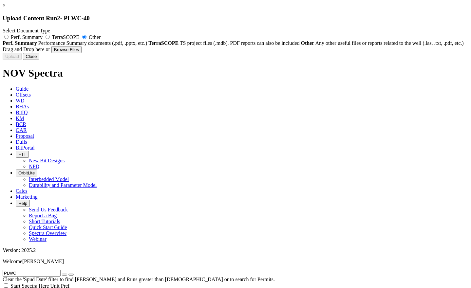
type input "PLWC-40_Bit Performance_8.5_TD604M_SN_5322745_[DATE].pdf"
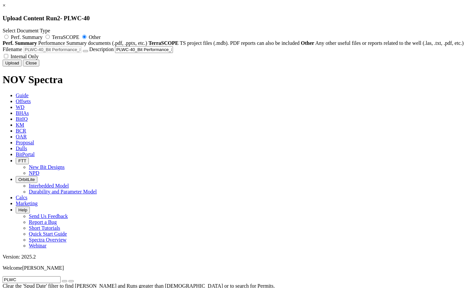
click at [39, 59] on span "Internal Only" at bounding box center [24, 57] width 28 height 6
click at [8, 58] on input "Internal Only" at bounding box center [6, 56] width 4 height 4
checkbox input "true"
click at [22, 67] on button "Upload" at bounding box center [12, 63] width 19 height 7
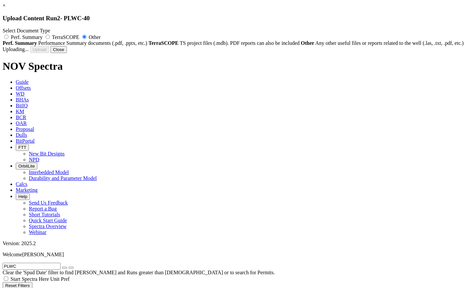
radio input "false"
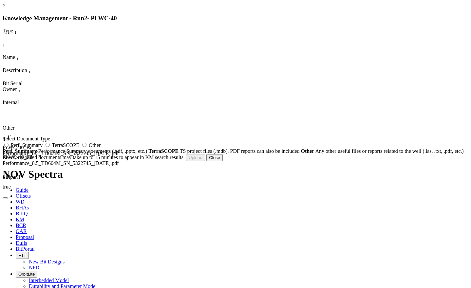
click at [223, 161] on button "Close" at bounding box center [214, 157] width 16 height 7
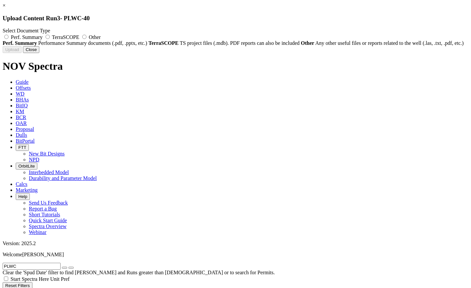
click at [6, 8] on link "×" at bounding box center [4, 6] width 3 height 6
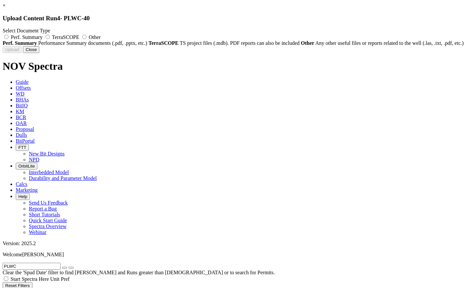
click at [292, 32] on div "Select Document Type Perf. Summary TerraSCOPE Other Perf. Summary Performance S…" at bounding box center [236, 37] width 466 height 18
click at [101, 36] on label "Other" at bounding box center [91, 37] width 20 height 6
click at [87, 36] on input "Other" at bounding box center [84, 37] width 4 height 4
radio input "true"
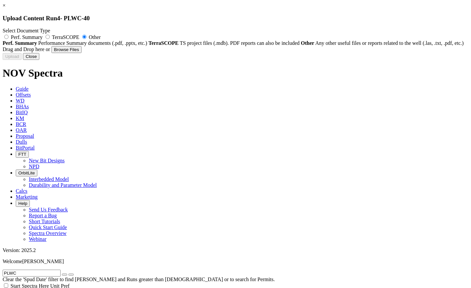
click at [39, 60] on button "Close" at bounding box center [31, 56] width 16 height 7
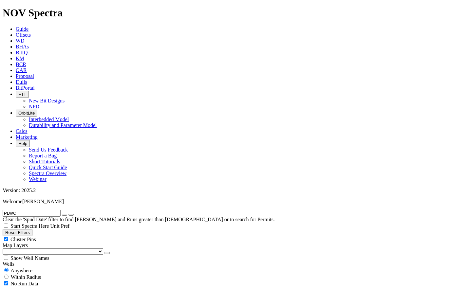
drag, startPoint x: 46, startPoint y: 30, endPoint x: 1, endPoint y: 24, distance: 45.3
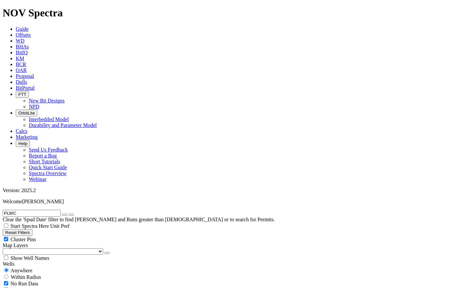
click at [3, 210] on form "PLWC" at bounding box center [236, 213] width 466 height 7
type input "STWC"
radio input "false"
radio input "true"
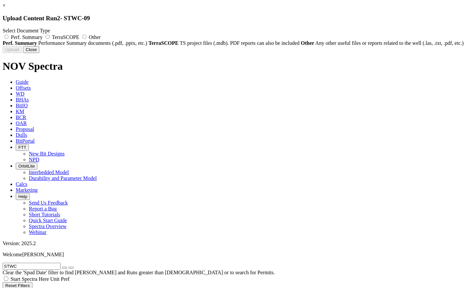
click at [101, 40] on span "Other" at bounding box center [95, 37] width 12 height 6
click at [87, 39] on input "Other" at bounding box center [84, 37] width 4 height 4
radio input "true"
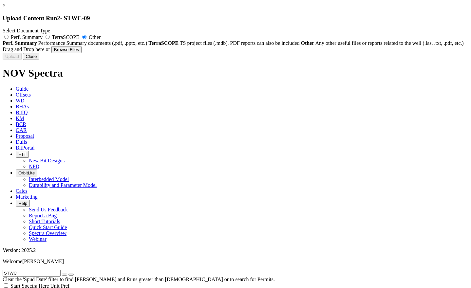
type input "STWC-09 8.5 in PTTEP Bit Performance Report (with formation ROP).pdf"
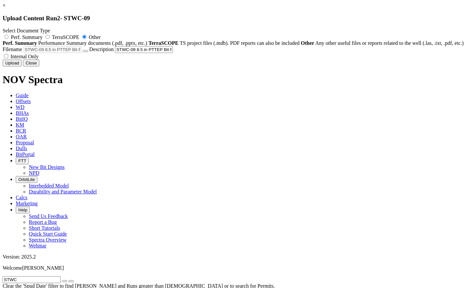
click at [39, 59] on span "Internal Only" at bounding box center [24, 57] width 28 height 6
click at [8, 58] on input "Internal Only" at bounding box center [6, 56] width 4 height 4
checkbox input "true"
click at [22, 67] on button "Upload" at bounding box center [12, 63] width 19 height 7
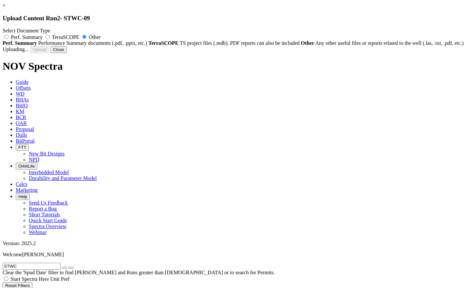
radio input "false"
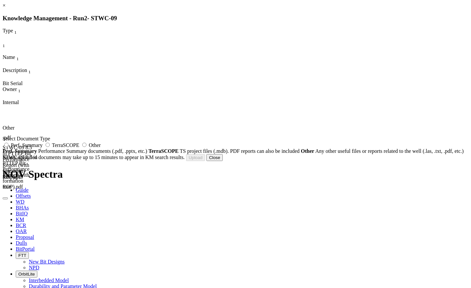
click at [223, 161] on button "Close" at bounding box center [214, 157] width 16 height 7
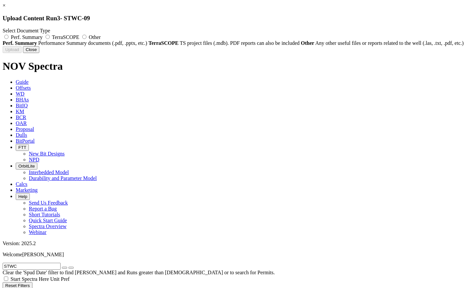
click at [101, 35] on label "Other" at bounding box center [91, 37] width 20 height 6
click at [87, 35] on input "Other" at bounding box center [84, 37] width 4 height 4
radio input "true"
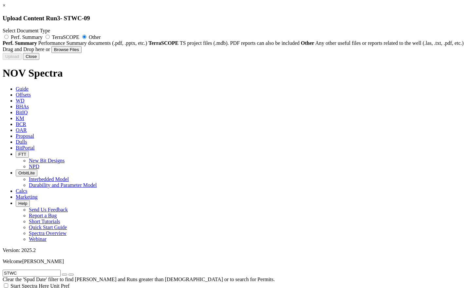
click at [39, 60] on button "Close" at bounding box center [31, 56] width 16 height 7
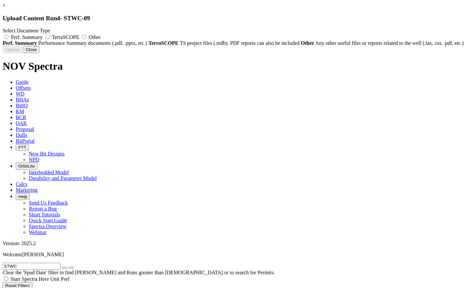
click at [39, 53] on button "Close" at bounding box center [31, 49] width 16 height 7
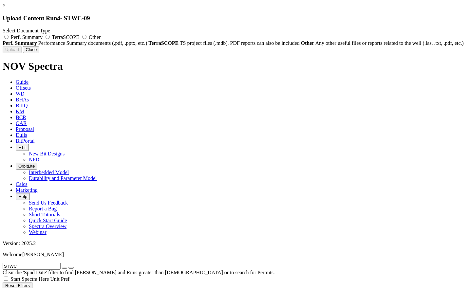
click at [101, 35] on span "Other" at bounding box center [95, 37] width 12 height 6
click at [87, 35] on input "Other" at bounding box center [84, 37] width 4 height 4
radio input "true"
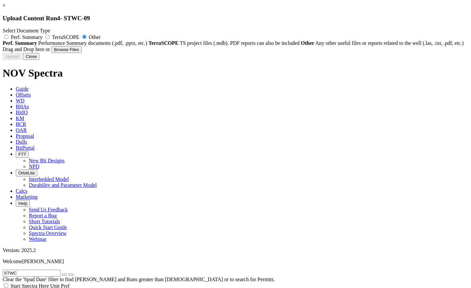
type input "STWC-09_6.125 Bit Performance_Rev0.xlsx"
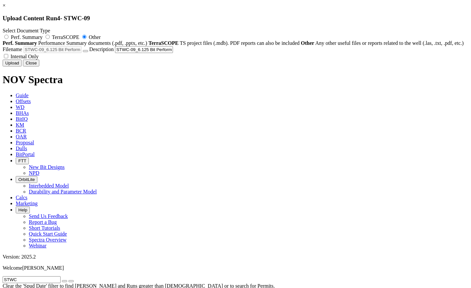
drag, startPoint x: 254, startPoint y: 128, endPoint x: 258, endPoint y: 131, distance: 5.1
click at [39, 59] on span "Internal Only" at bounding box center [24, 57] width 28 height 6
click at [8, 58] on input "Internal Only" at bounding box center [6, 56] width 4 height 4
checkbox input "true"
click at [22, 67] on button "Upload" at bounding box center [12, 63] width 19 height 7
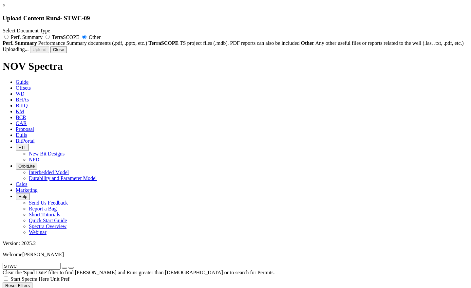
radio input "false"
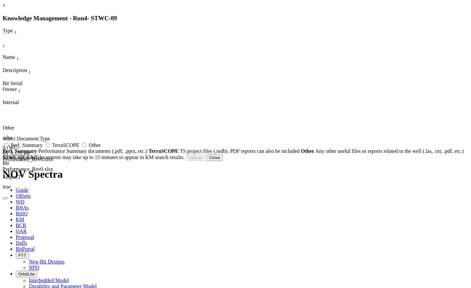
click at [223, 161] on button "Close" at bounding box center [214, 157] width 16 height 7
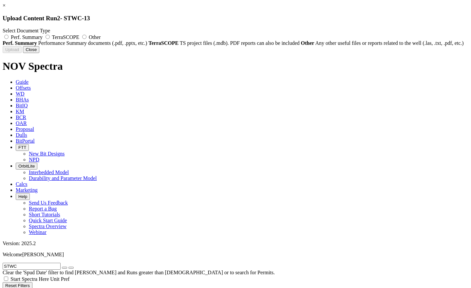
click at [101, 35] on span "Other" at bounding box center [95, 37] width 12 height 6
click at [87, 35] on input "Other" at bounding box center [84, 37] width 4 height 4
radio input "true"
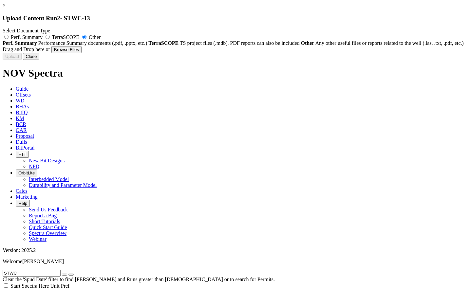
type input "STWC-13 8.5in PTTEP Bit Performance Report (with formation ROP).pdf"
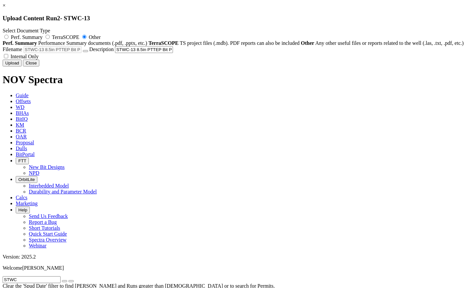
click at [39, 59] on span "Internal Only" at bounding box center [24, 57] width 28 height 6
click at [8, 58] on input "Internal Only" at bounding box center [6, 56] width 4 height 4
checkbox input "true"
click at [22, 67] on button "Upload" at bounding box center [12, 63] width 19 height 7
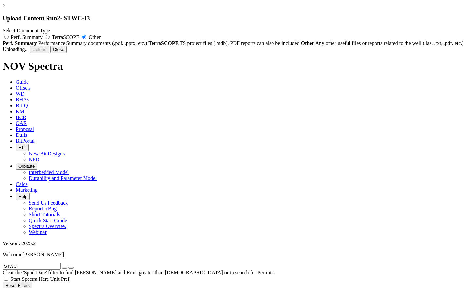
radio input "false"
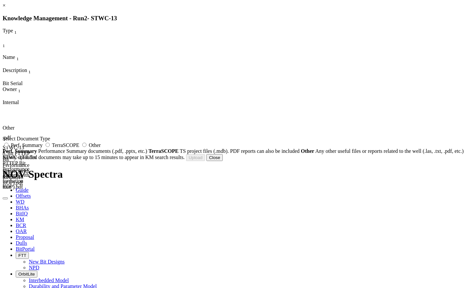
click at [223, 161] on button "Close" at bounding box center [214, 157] width 16 height 7
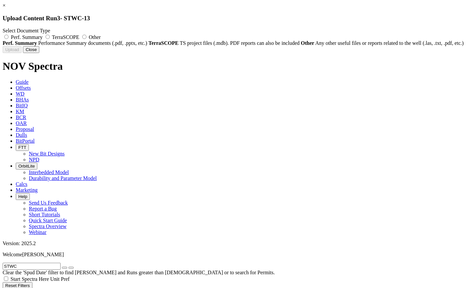
click at [39, 53] on button "Close" at bounding box center [31, 49] width 16 height 7
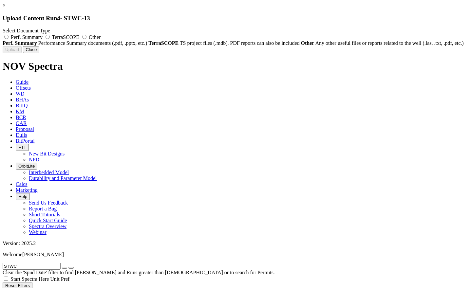
click at [101, 36] on span "Other" at bounding box center [95, 37] width 12 height 6
click at [87, 36] on input "Other" at bounding box center [84, 37] width 4 height 4
radio input "true"
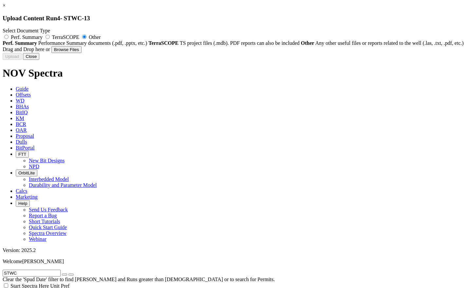
type input "STWC_13_Bit Performance_Rev0.xlsx"
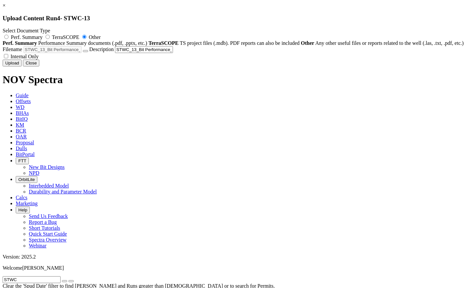
click at [39, 59] on span "Internal Only" at bounding box center [24, 57] width 28 height 6
click at [8, 58] on input "Internal Only" at bounding box center [6, 56] width 4 height 4
checkbox input "true"
click at [22, 67] on button "Upload" at bounding box center [12, 63] width 19 height 7
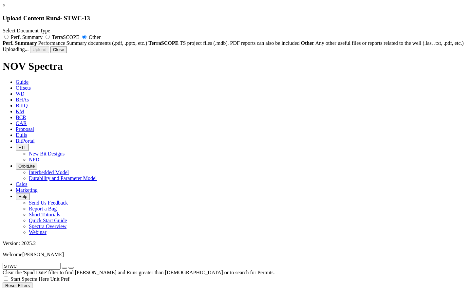
radio input "false"
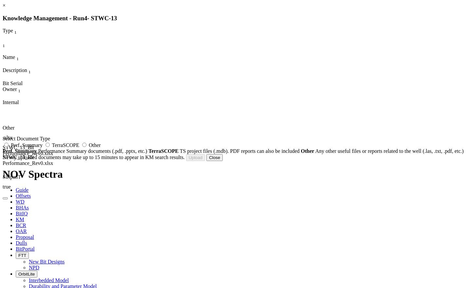
click at [223, 161] on button "Close" at bounding box center [214, 157] width 16 height 7
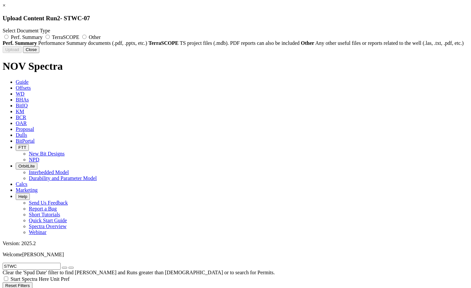
click at [101, 39] on label "Other" at bounding box center [91, 37] width 20 height 6
click at [87, 39] on input "Other" at bounding box center [84, 37] width 4 height 4
radio input "true"
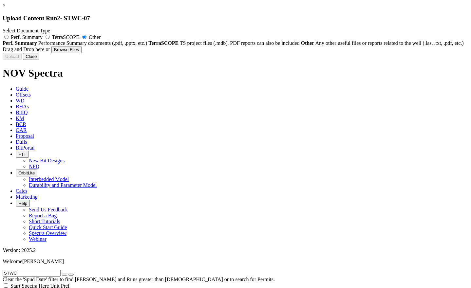
type input "STWC-07_Bit Performance_Rev0.xlsx"
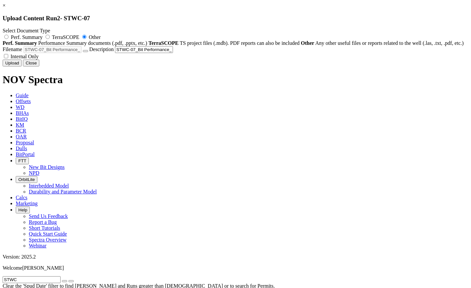
click at [39, 59] on span "Internal Only" at bounding box center [24, 57] width 28 height 6
click at [8, 58] on input "Internal Only" at bounding box center [6, 56] width 4 height 4
checkbox input "true"
click at [22, 67] on button "Upload" at bounding box center [12, 63] width 19 height 7
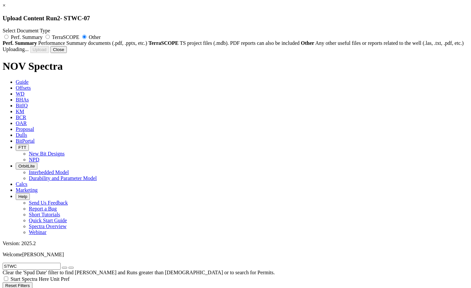
radio input "false"
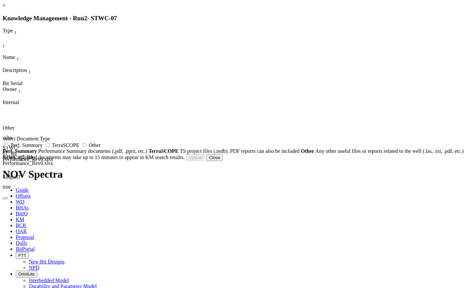
click at [223, 161] on button "Close" at bounding box center [214, 157] width 16 height 7
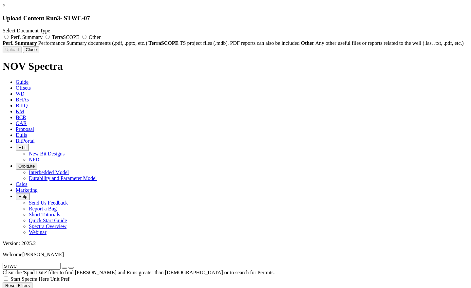
click at [101, 38] on label "Other" at bounding box center [91, 37] width 20 height 6
click at [87, 38] on input "Other" at bounding box center [84, 37] width 4 height 4
radio input "true"
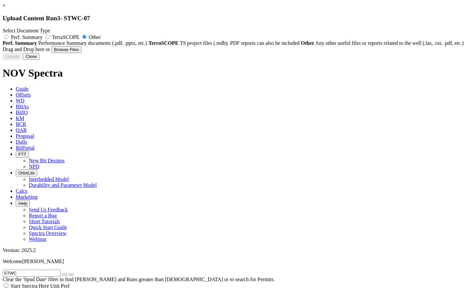
click at [39, 60] on button "Close" at bounding box center [31, 56] width 16 height 7
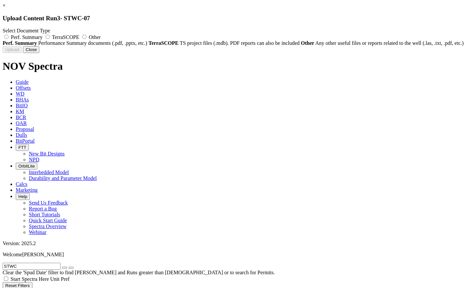
click at [456, 53] on div "× Upload Content Run 3 - STWC-07 Select Document Type Perf. Summary TerraSCOPE …" at bounding box center [236, 28] width 466 height 50
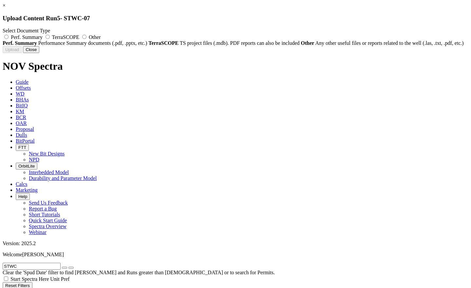
click at [101, 37] on span "Other" at bounding box center [95, 37] width 12 height 6
click at [87, 37] on input "Other" at bounding box center [84, 37] width 4 height 4
radio input "true"
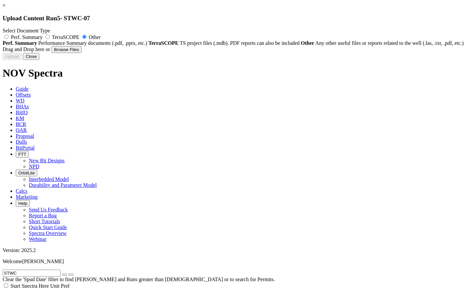
type input "STWC-07_Bit Performance_BHA#4.xlsx"
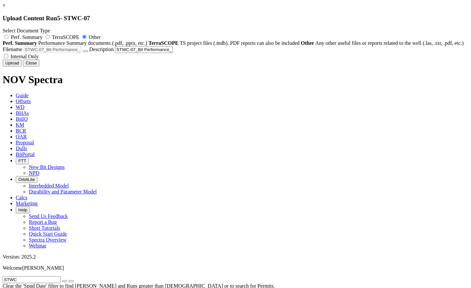
click at [39, 59] on span "Internal Only" at bounding box center [24, 57] width 28 height 6
click at [8, 58] on input "Internal Only" at bounding box center [6, 56] width 4 height 4
checkbox input "true"
click at [22, 67] on button "Upload" at bounding box center [12, 63] width 19 height 7
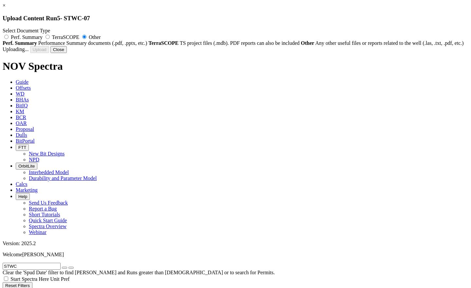
radio input "false"
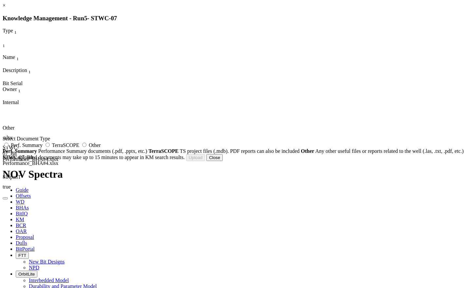
click at [6, 8] on link "×" at bounding box center [4, 6] width 3 height 6
